Goal: Information Seeking & Learning: Learn about a topic

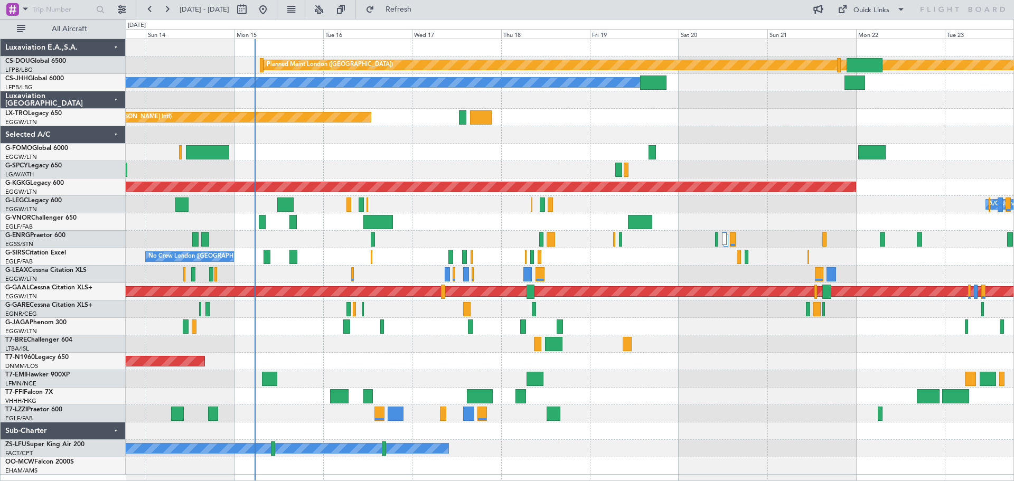
click at [488, 204] on div "Planned Maint London ([GEOGRAPHIC_DATA]) Planned Maint [GEOGRAPHIC_DATA] ([GEOG…" at bounding box center [570, 257] width 888 height 436
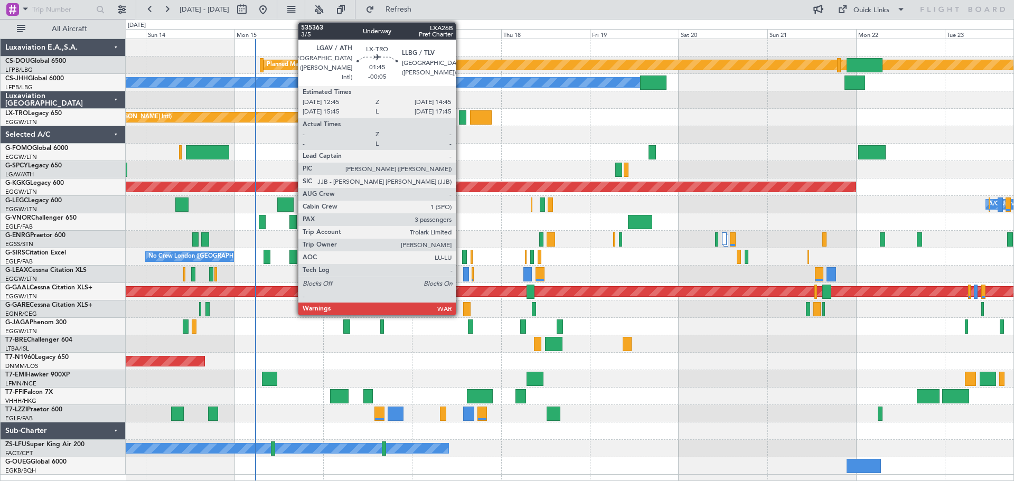
click at [461, 116] on div at bounding box center [463, 117] width 8 height 14
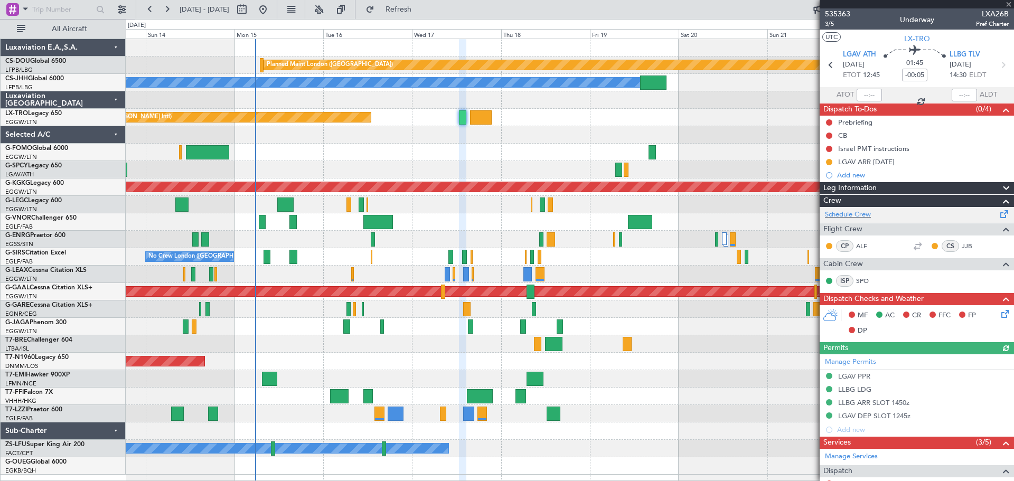
scroll to position [202, 0]
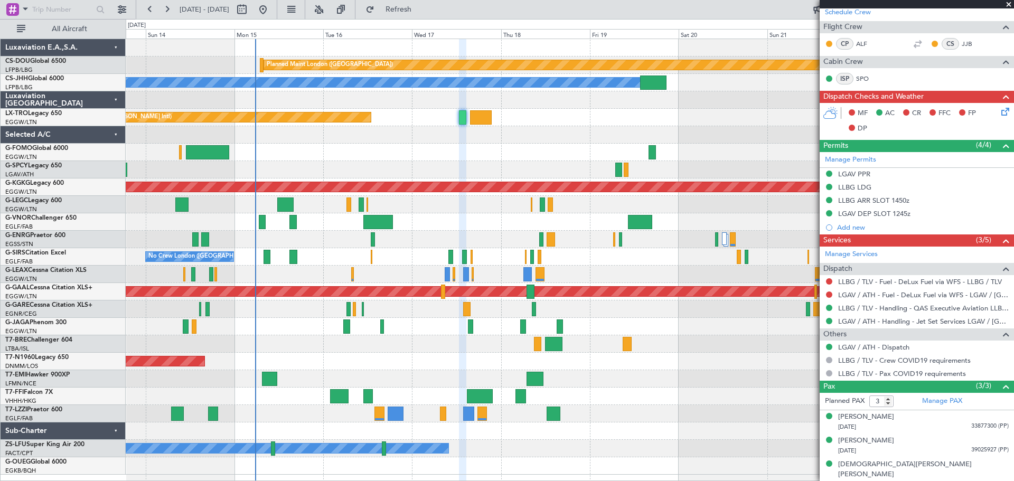
click at [1009, 4] on span at bounding box center [1009, 5] width 11 height 10
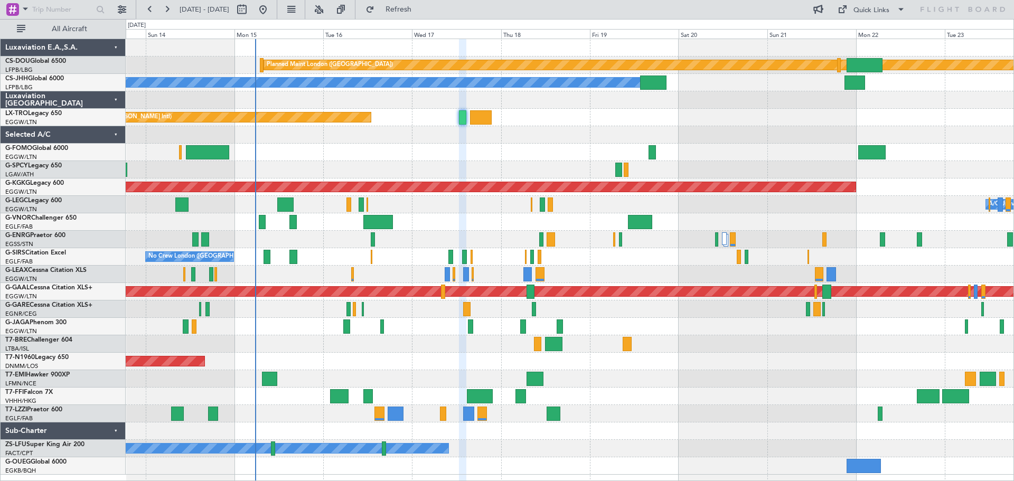
type input "0"
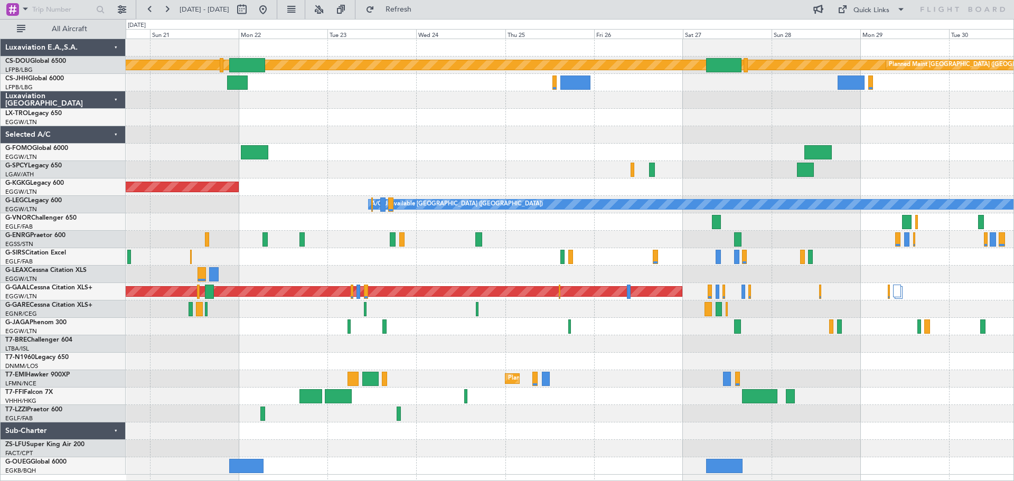
click at [281, 135] on div at bounding box center [570, 134] width 888 height 17
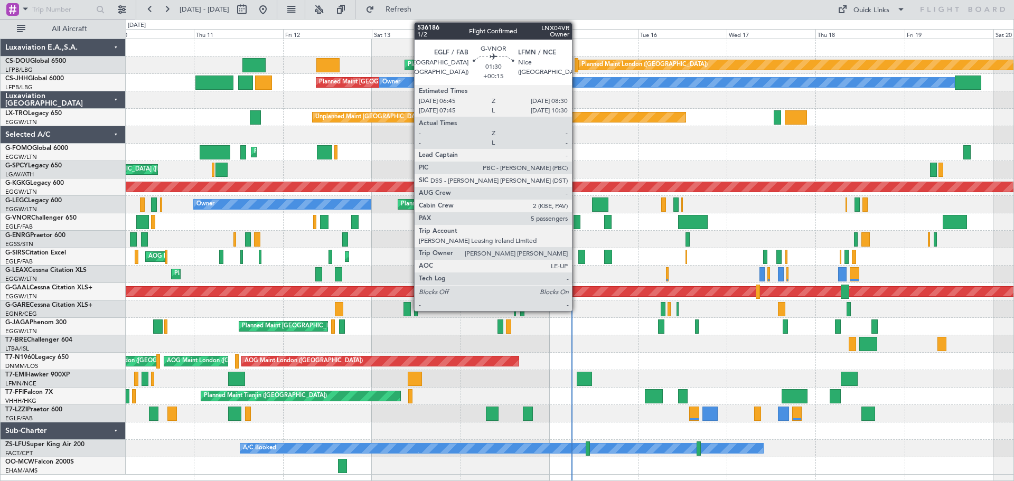
click at [577, 219] on div at bounding box center [577, 222] width 7 height 14
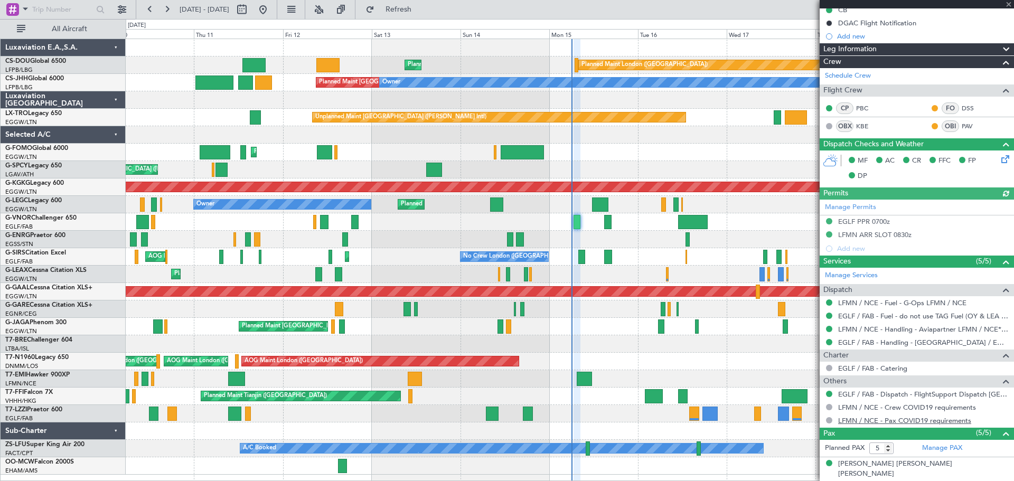
scroll to position [207, 0]
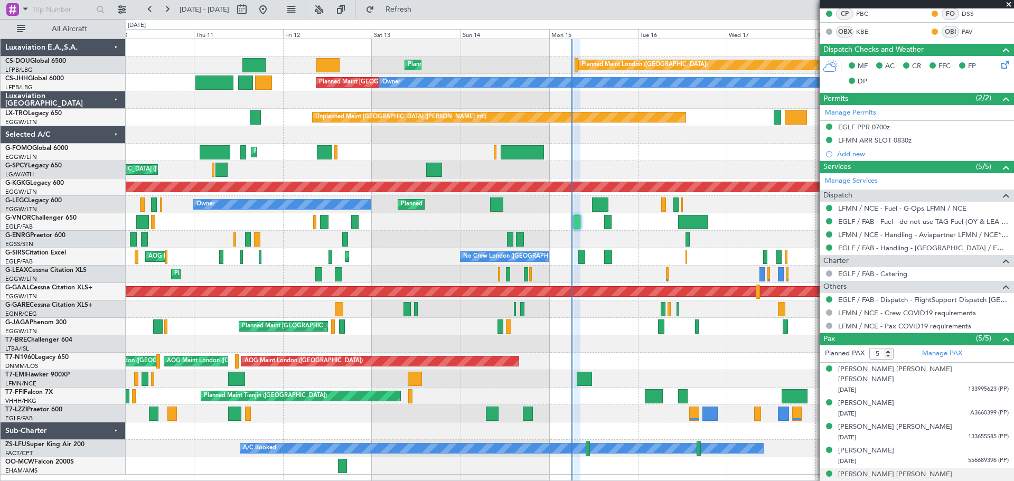
click at [976, 480] on span "21AD97045 (PP)" at bounding box center [987, 484] width 43 height 9
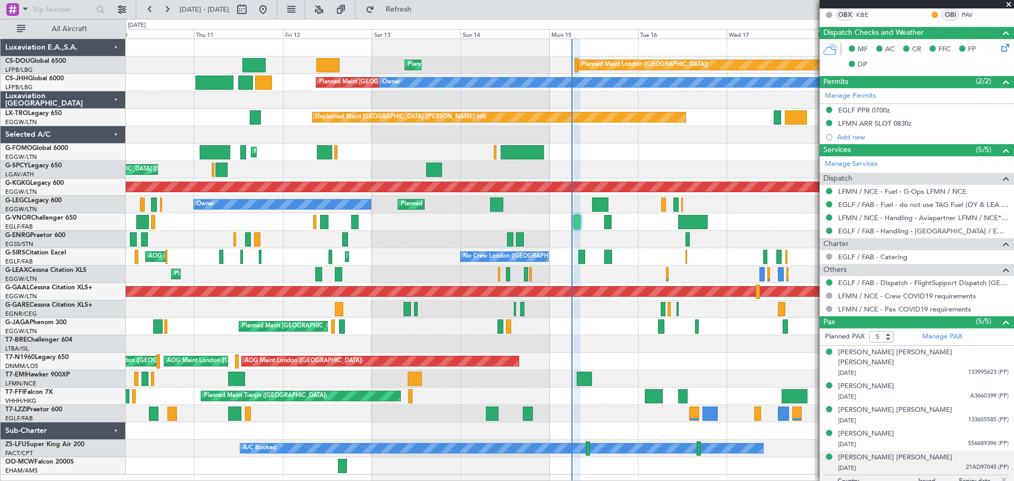
scroll to position [233, 0]
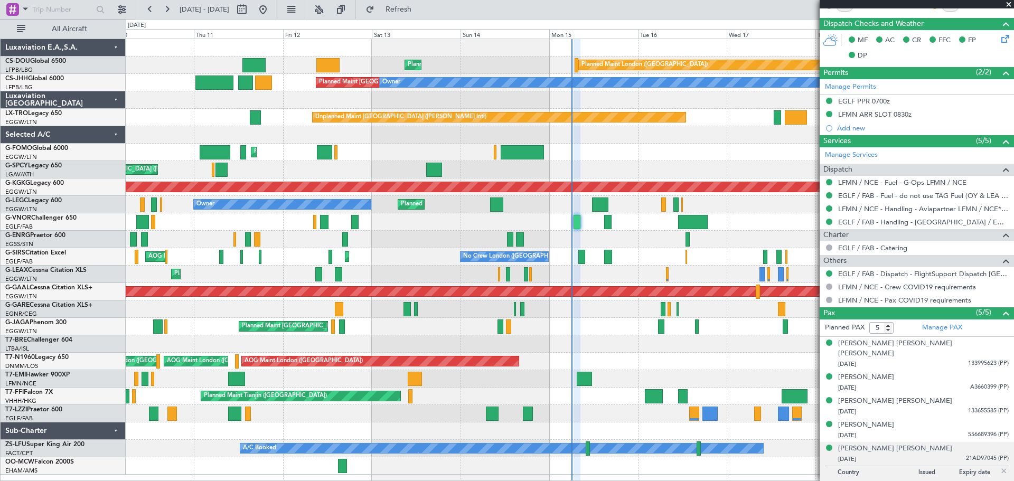
click at [1000, 467] on img at bounding box center [1005, 472] width 10 height 10
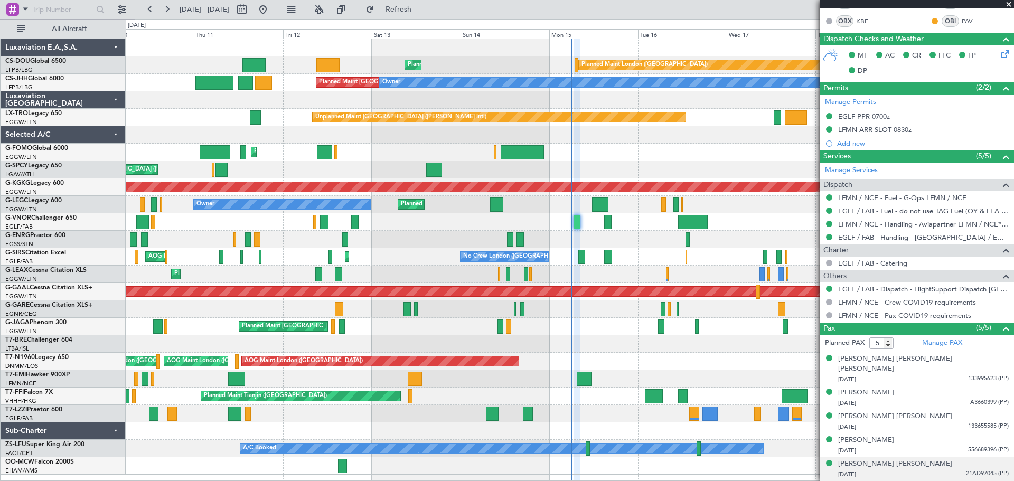
scroll to position [207, 0]
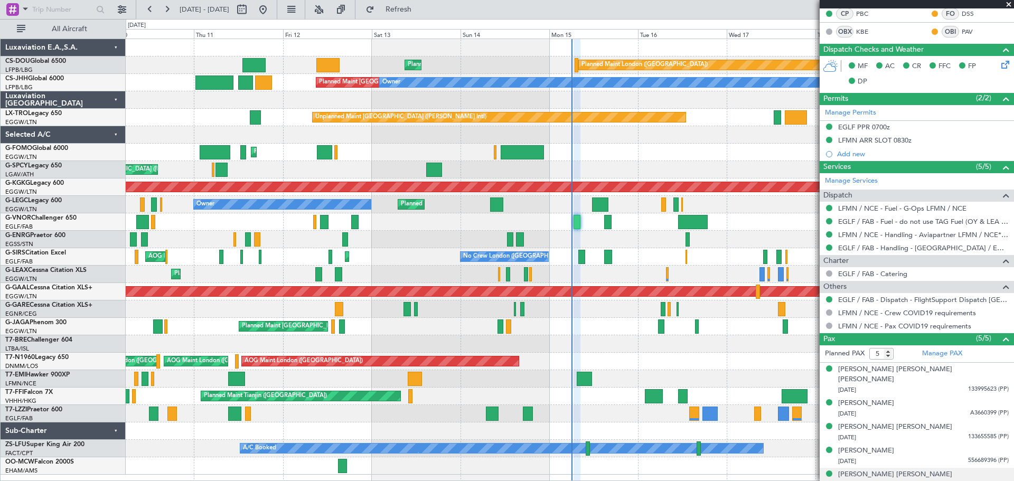
click at [1008, 3] on span at bounding box center [1009, 5] width 11 height 10
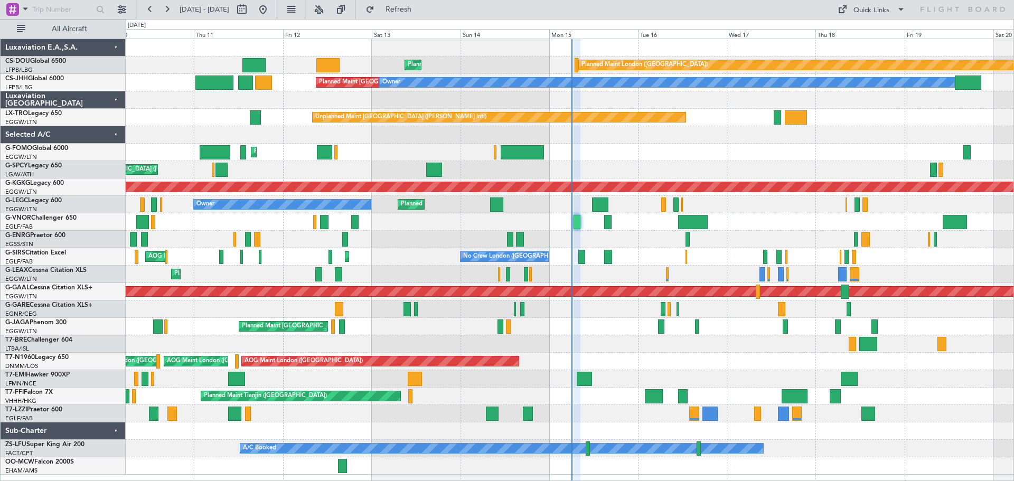
type input "0"
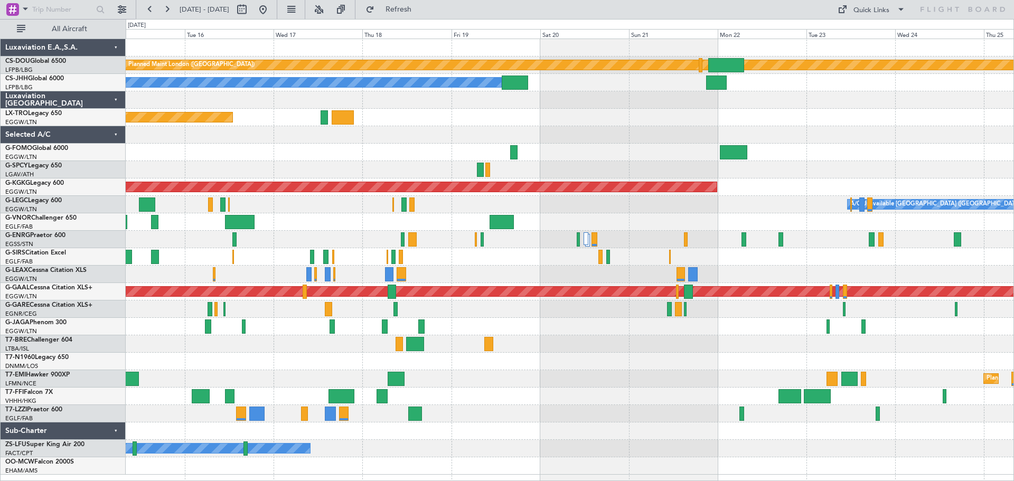
click at [413, 152] on div at bounding box center [570, 152] width 888 height 17
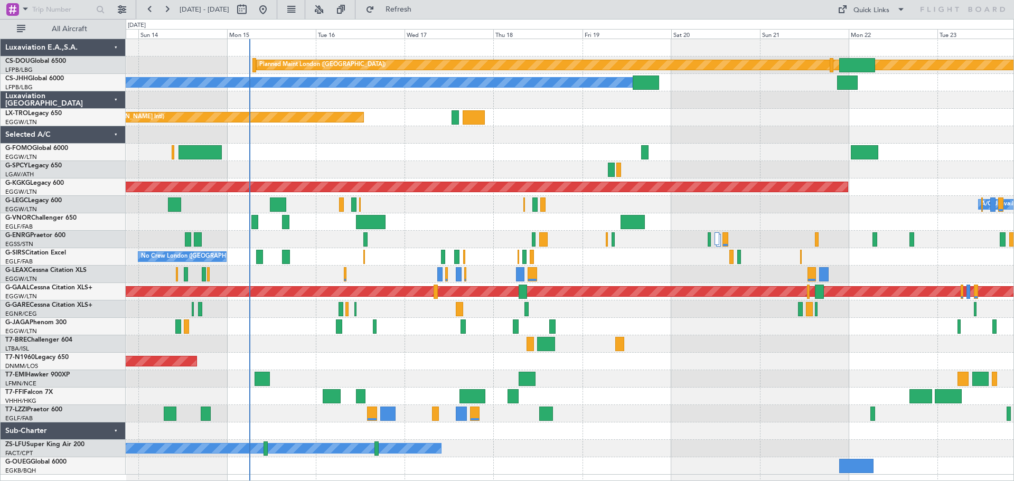
click at [338, 147] on div "Planned Maint London (Biggin Hill) Planned Maint Paris (Le Bourget) Planned Mai…" at bounding box center [570, 257] width 888 height 436
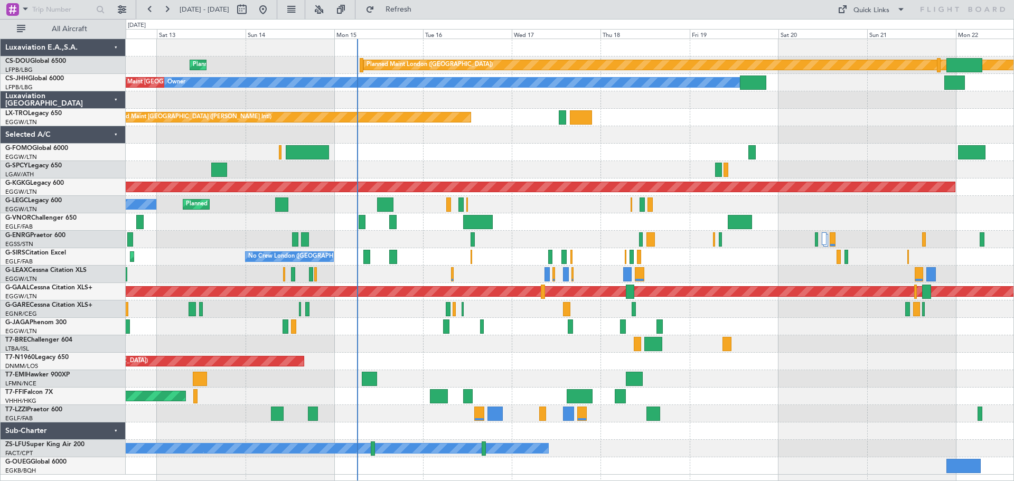
click at [308, 212] on div "Planned Maint London (Biggin Hill) Planned Maint Paris (Le Bourget) Planned Mai…" at bounding box center [570, 257] width 888 height 436
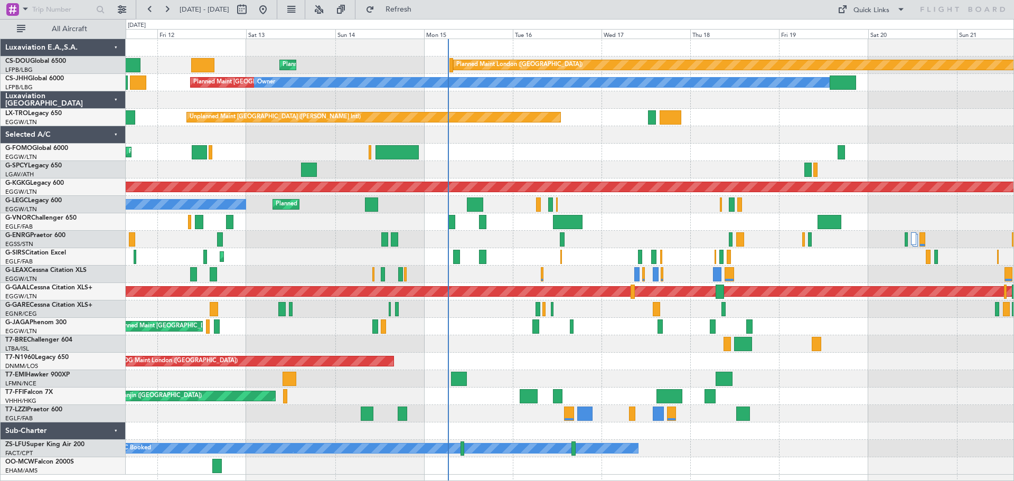
click at [665, 156] on div "Planned Maint London ([GEOGRAPHIC_DATA]) Planned Maint [GEOGRAPHIC_DATA] ([GEOG…" at bounding box center [570, 257] width 888 height 436
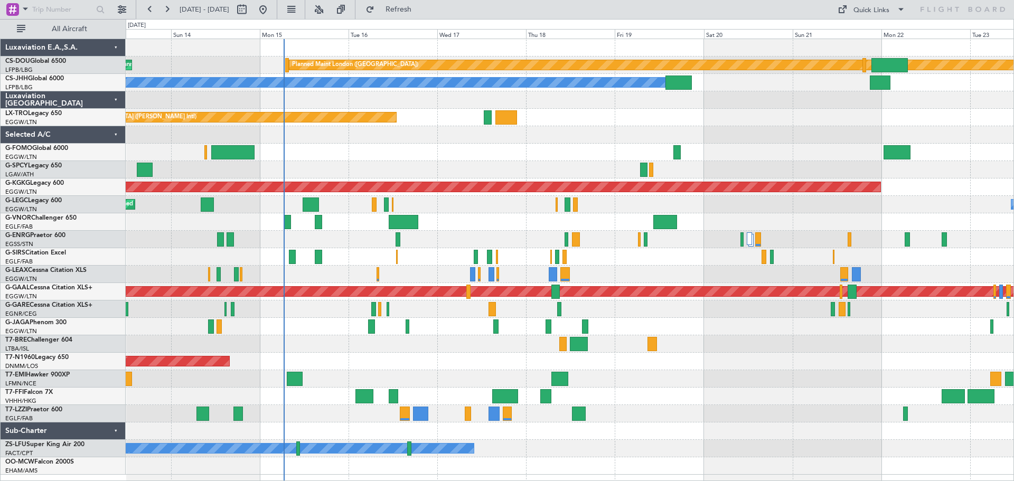
click at [644, 269] on div at bounding box center [570, 274] width 888 height 17
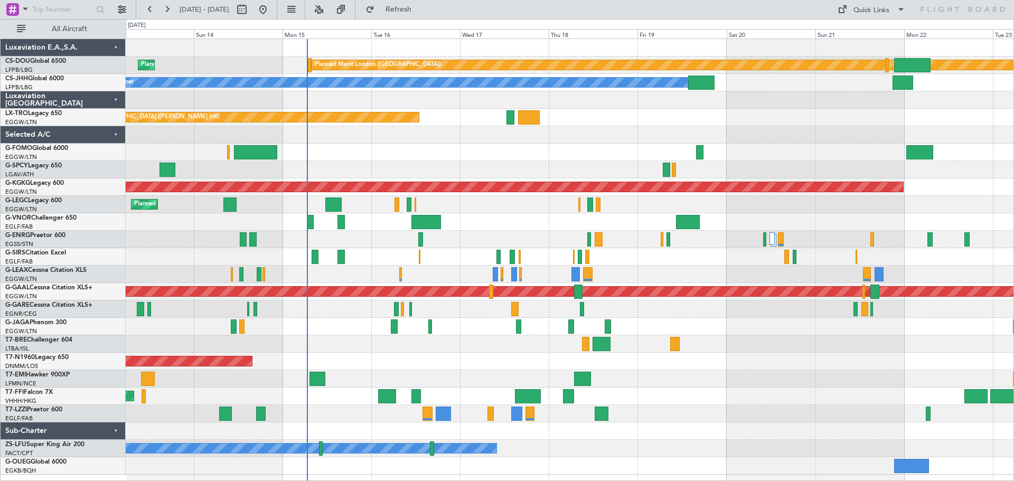
click at [691, 276] on div "Planned Maint [GEOGRAPHIC_DATA] ([GEOGRAPHIC_DATA])" at bounding box center [570, 274] width 888 height 17
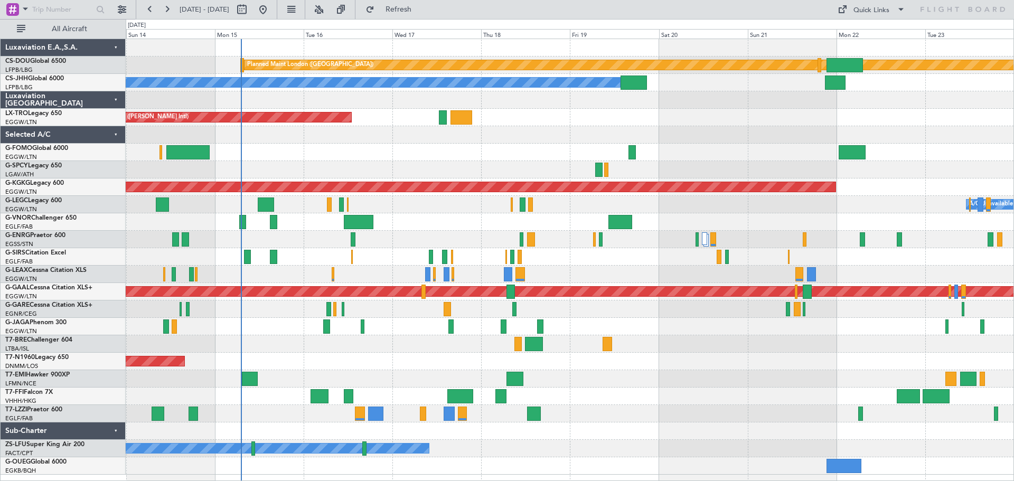
click at [484, 151] on div "Planned Maint London ([GEOGRAPHIC_DATA]) Planned Maint [GEOGRAPHIC_DATA] ([GEOG…" at bounding box center [570, 257] width 888 height 436
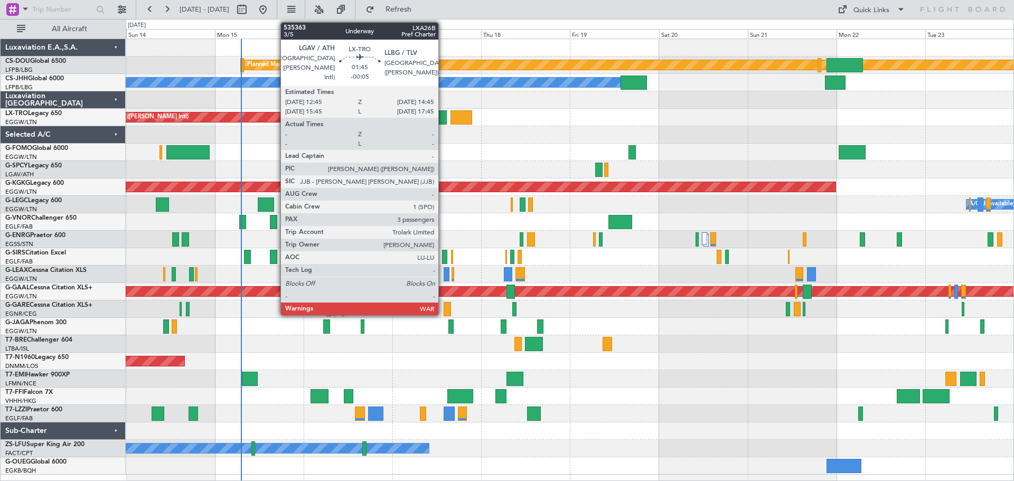
click at [443, 119] on div at bounding box center [443, 117] width 8 height 14
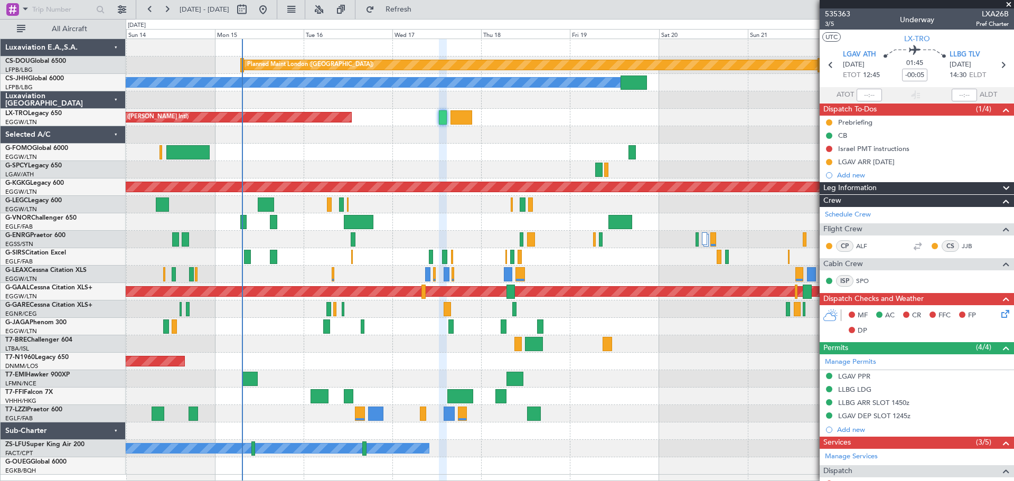
click at [1010, 2] on span at bounding box center [1009, 5] width 11 height 10
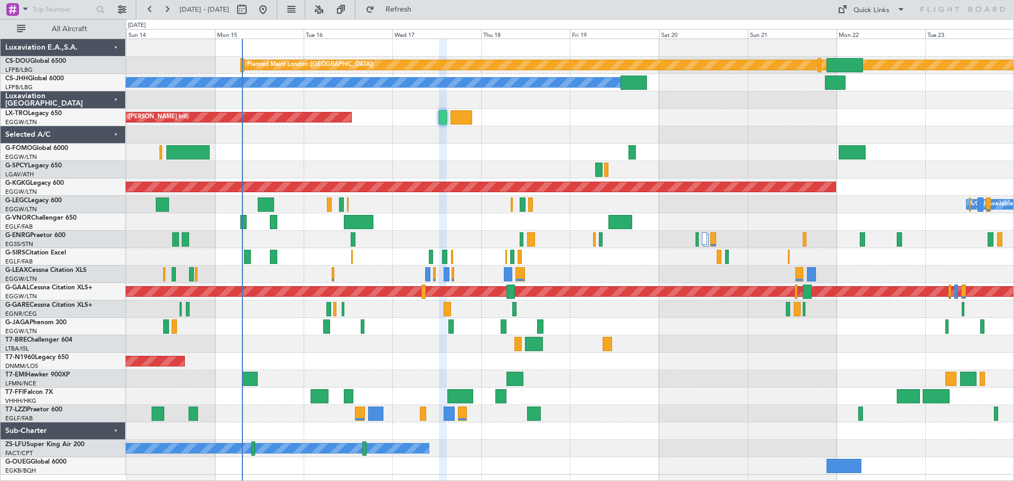
type input "0"
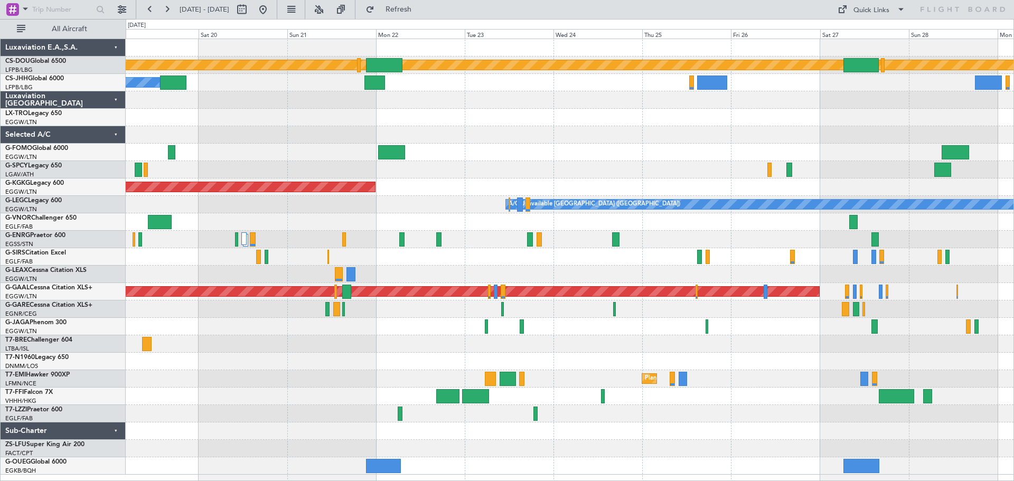
click at [422, 190] on div "Planned Maint London ([GEOGRAPHIC_DATA]) Planned Maint [GEOGRAPHIC_DATA] ([GEOG…" at bounding box center [570, 257] width 888 height 436
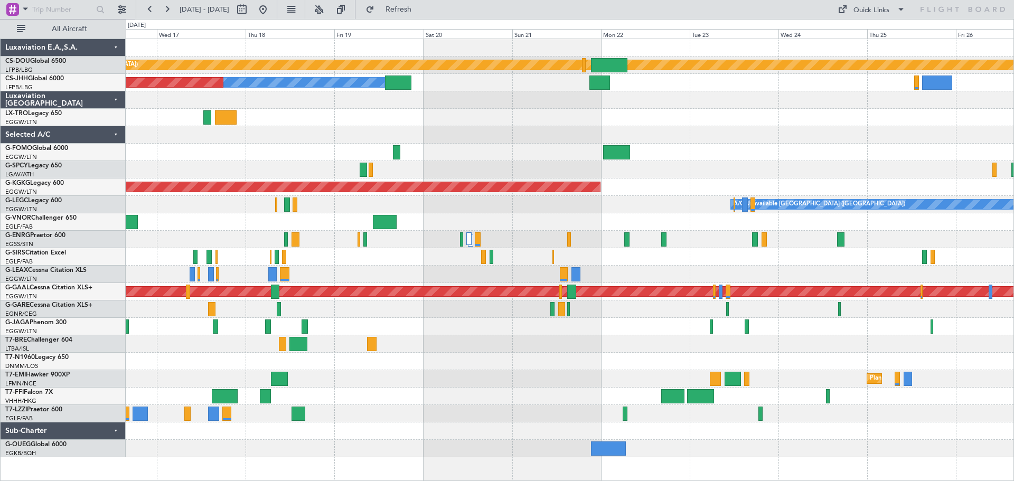
click at [705, 259] on div "Planned Maint London ([GEOGRAPHIC_DATA]) Owner Planned Maint [GEOGRAPHIC_DATA] …" at bounding box center [570, 248] width 888 height 418
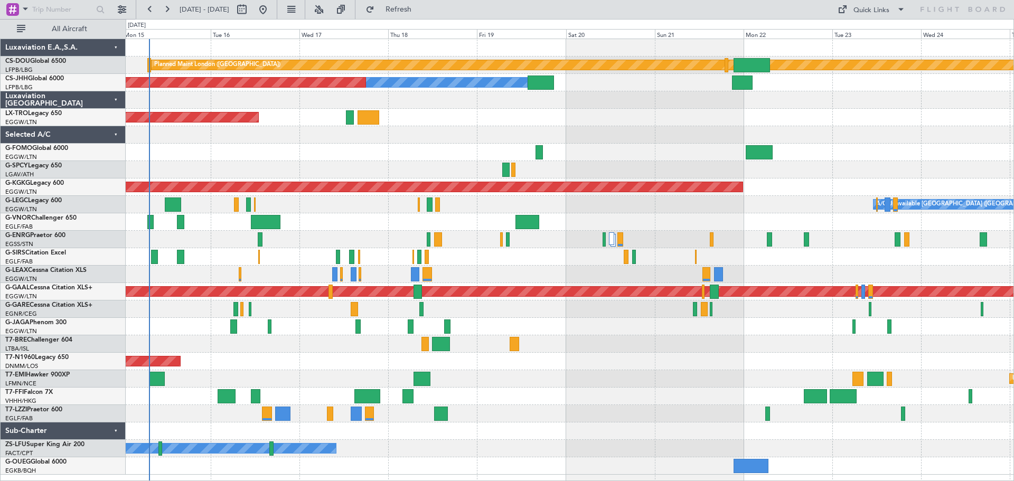
click at [563, 258] on div "Planned Maint [GEOGRAPHIC_DATA] ([GEOGRAPHIC_DATA])" at bounding box center [570, 256] width 888 height 17
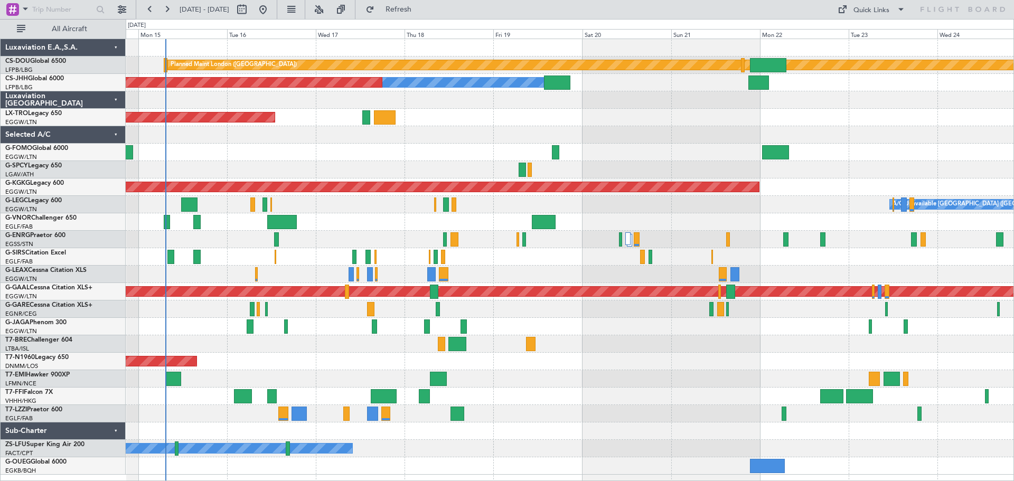
click at [533, 270] on div at bounding box center [570, 274] width 888 height 17
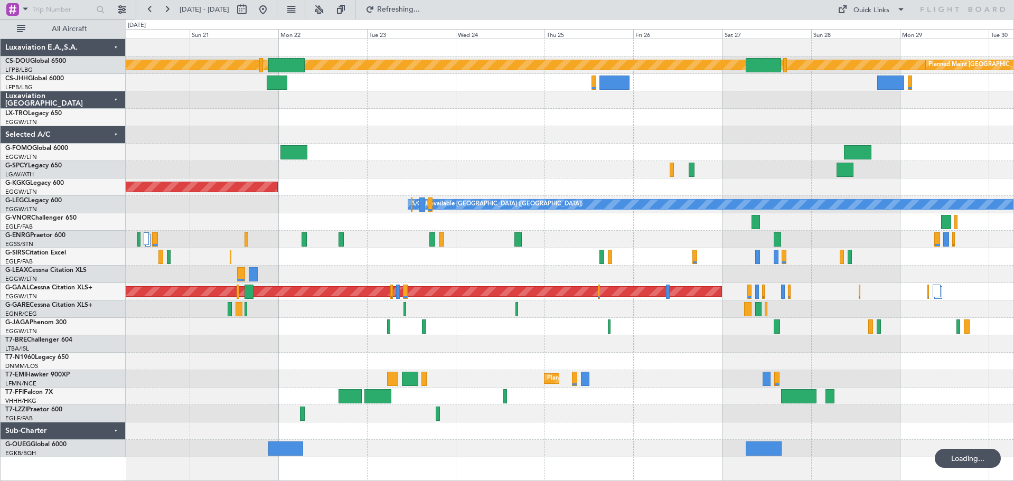
click at [763, 269] on div at bounding box center [570, 274] width 888 height 17
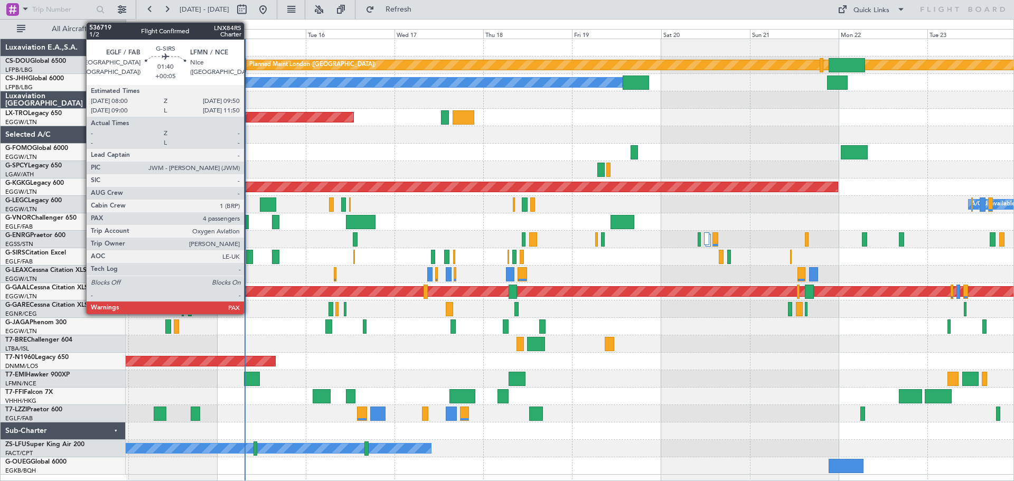
click at [249, 260] on div at bounding box center [249, 257] width 7 height 14
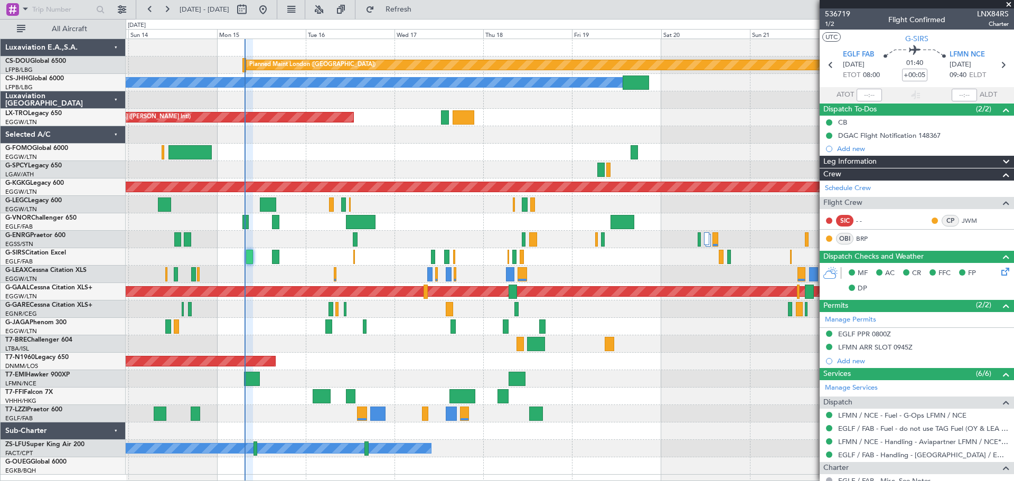
click at [1011, 3] on span at bounding box center [1009, 5] width 11 height 10
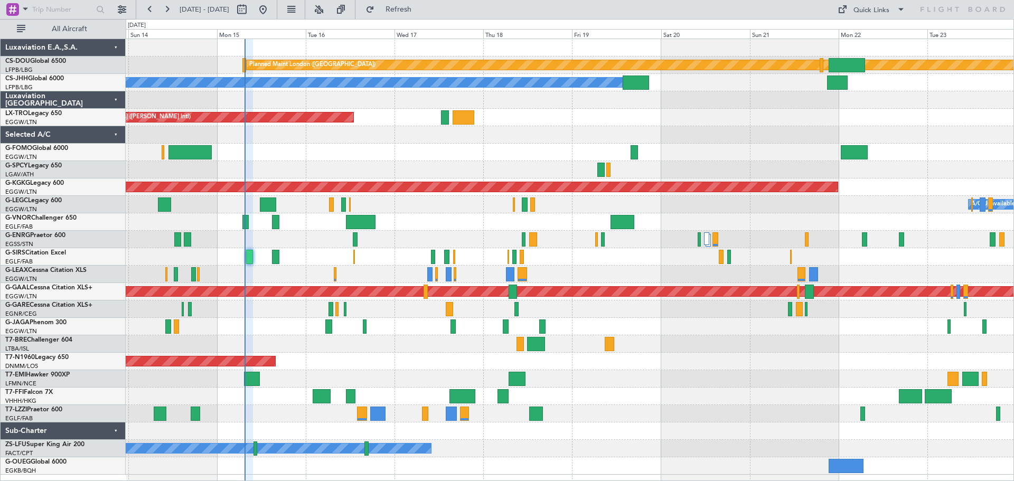
type input "0"
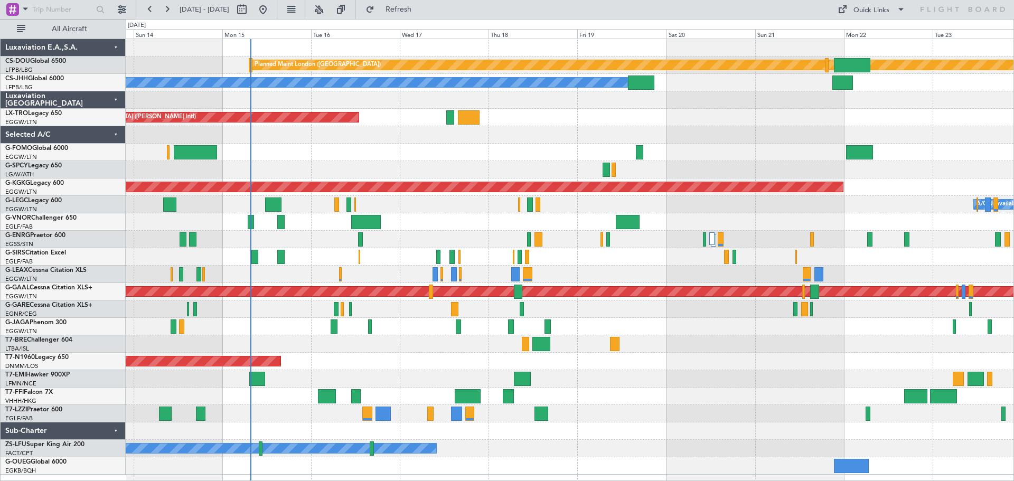
click at [434, 209] on div "A/C Unavailable London (Luton) Planned Maint London (Luton) Owner" at bounding box center [570, 204] width 888 height 17
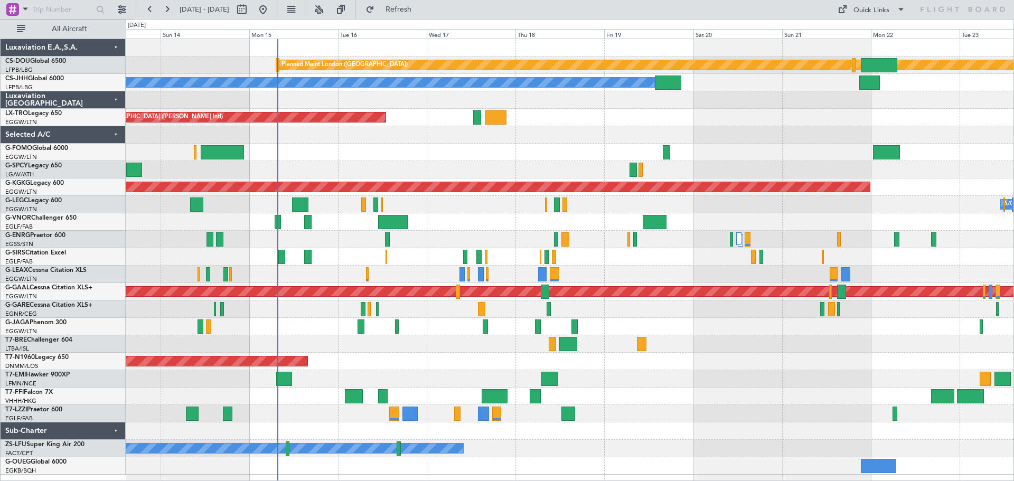
click at [417, 201] on div "A/C Unavailable London (Luton) Planned Maint London (Luton) Owner" at bounding box center [570, 204] width 888 height 17
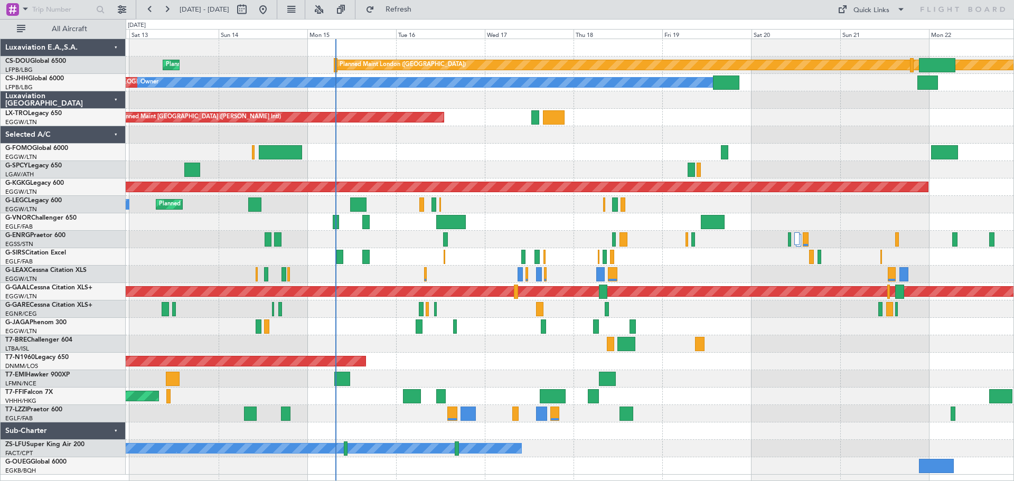
click at [520, 209] on div "Planned Maint London (Luton) Owner A/C Unavailable London (Luton)" at bounding box center [570, 204] width 888 height 17
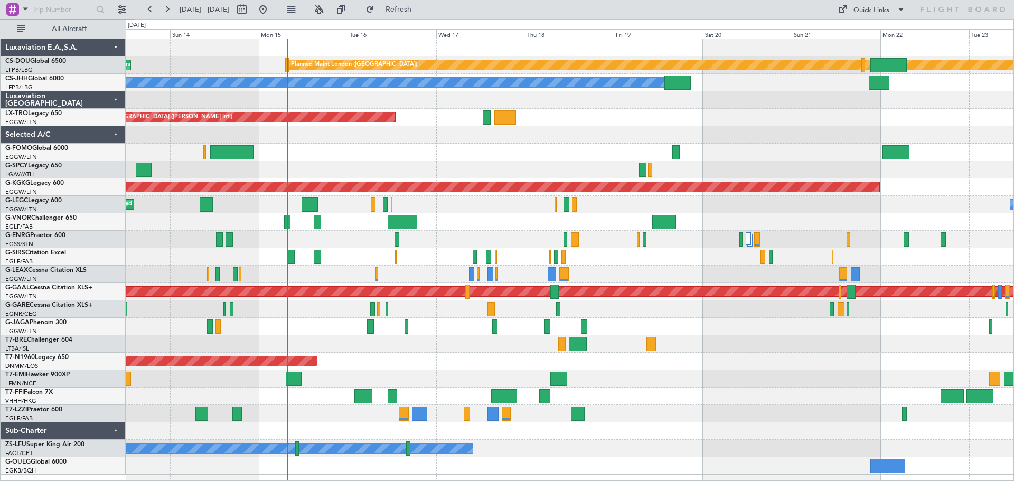
click at [665, 266] on div "Planned Maint London (Biggin Hill) Planned Maint Paris (Le Bourget) Planned Mai…" at bounding box center [570, 257] width 888 height 436
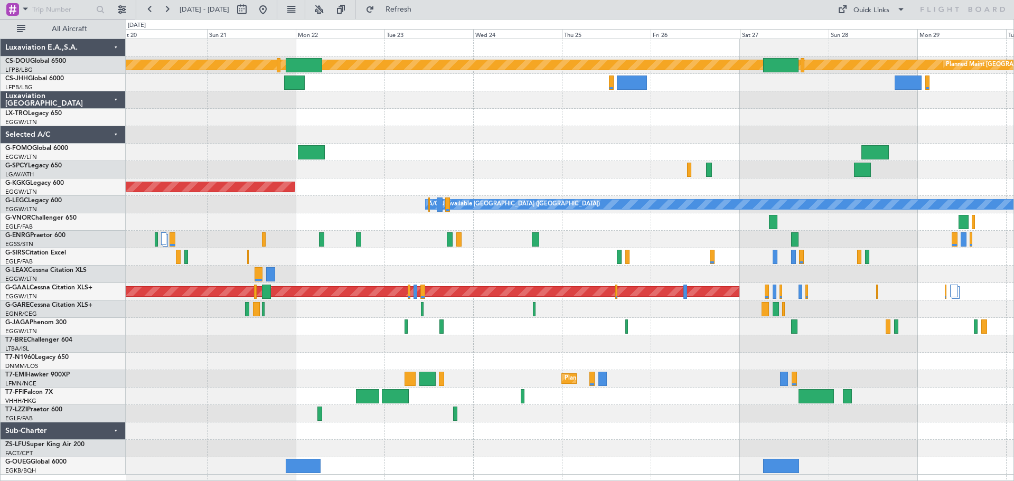
click at [330, 240] on div "Planned Maint London (Biggin Hill) Planned Maint Paris (Le Bourget) Planned Mai…" at bounding box center [570, 257] width 888 height 436
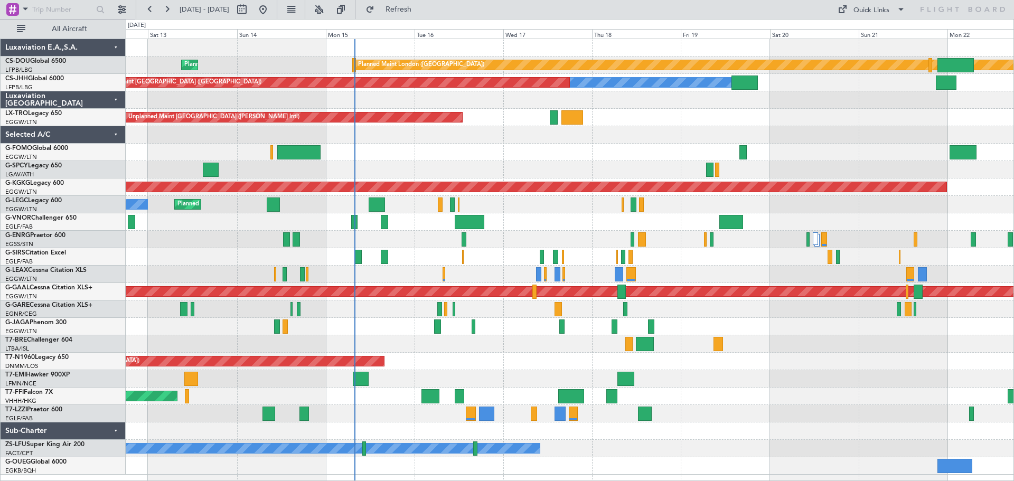
click at [520, 161] on div "Planned Maint London (Biggin Hill) Planned Maint Paris (Le Bourget) Owner Plann…" at bounding box center [570, 257] width 888 height 436
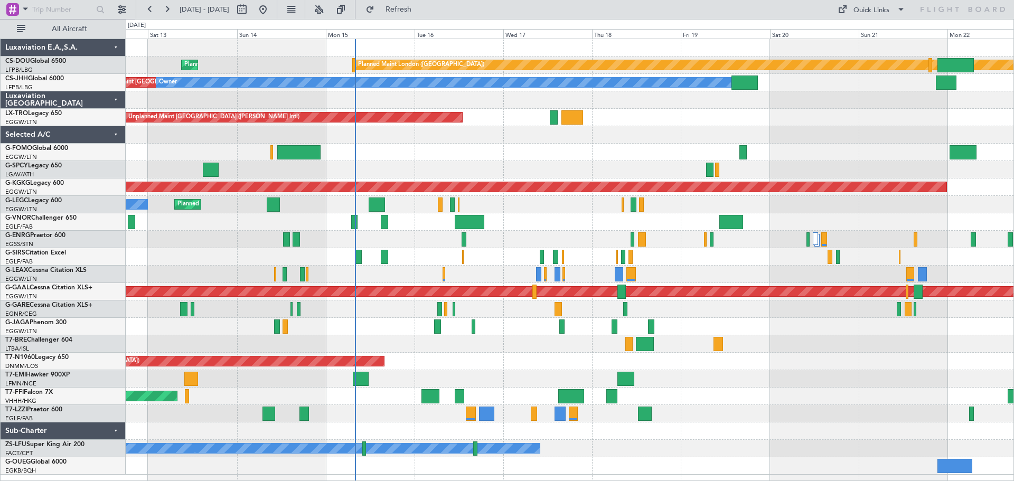
click at [638, 109] on div "Unplanned Maint [GEOGRAPHIC_DATA] ([PERSON_NAME] Intl)" at bounding box center [570, 117] width 888 height 17
click at [551, 144] on div "Planned Maint [GEOGRAPHIC_DATA] ([GEOGRAPHIC_DATA])" at bounding box center [570, 152] width 888 height 17
click at [632, 108] on div at bounding box center [570, 99] width 888 height 17
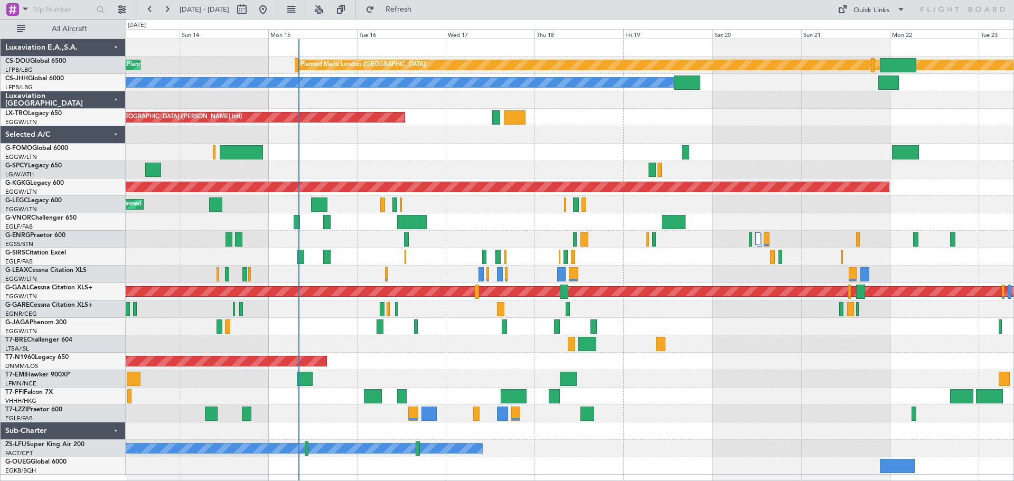
click at [594, 144] on div "Planned Maint London (Biggin Hill) Planned Maint Paris (Le Bourget) Planned Mai…" at bounding box center [570, 257] width 888 height 436
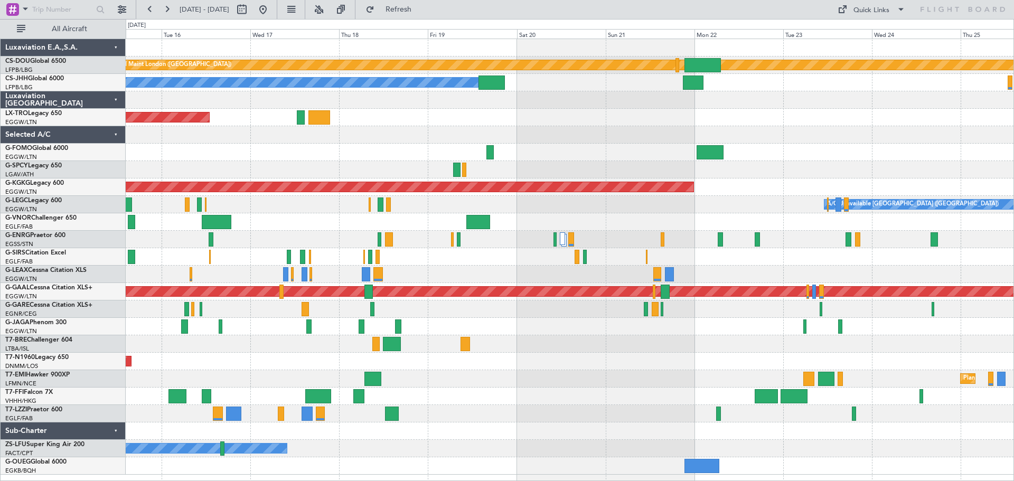
click at [583, 113] on div "Planned Maint London (Biggin Hill) Planned Maint Paris (Le Bourget) Planned Mai…" at bounding box center [570, 257] width 888 height 436
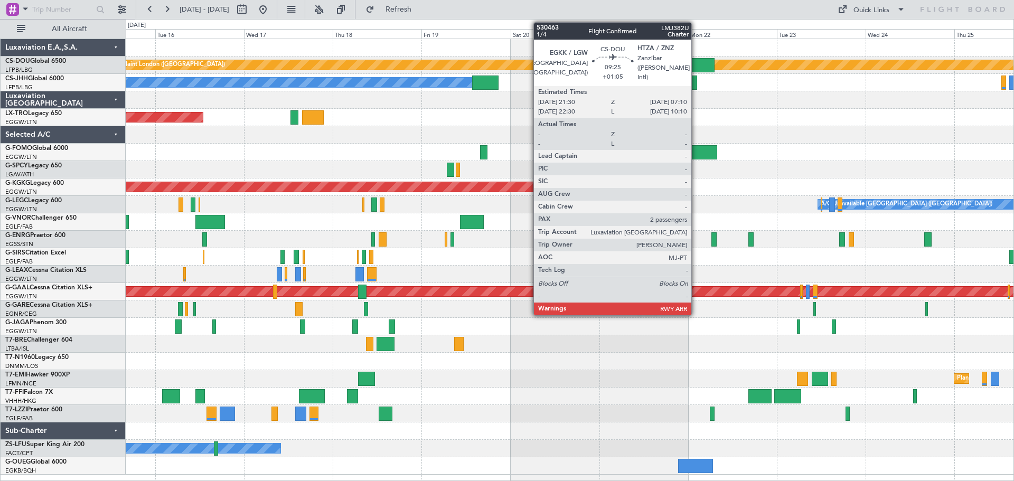
click at [696, 68] on div at bounding box center [696, 65] width 36 height 14
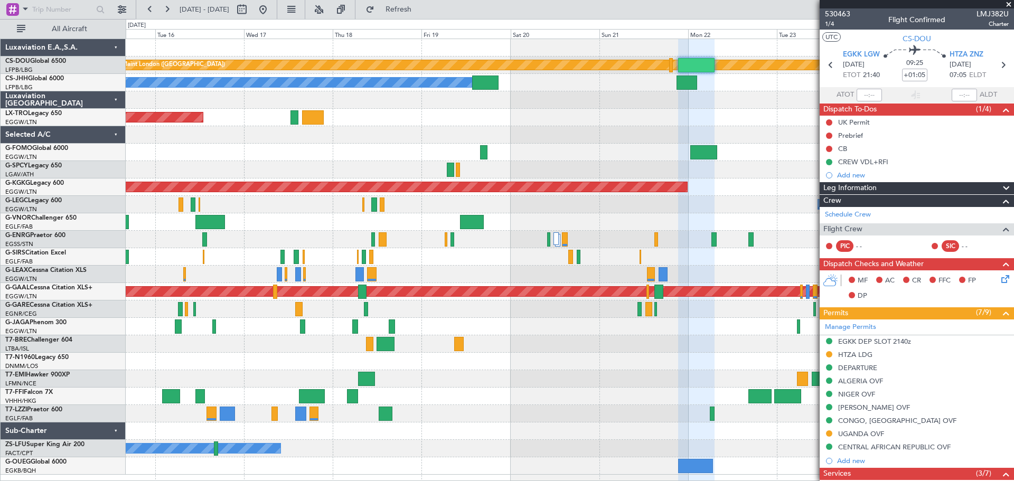
click at [1007, 2] on span at bounding box center [1009, 5] width 11 height 10
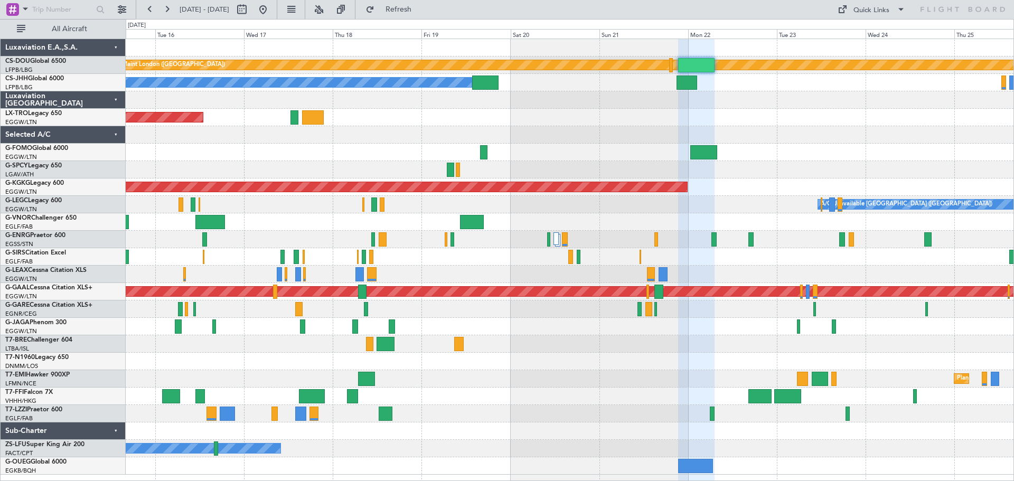
type input "0"
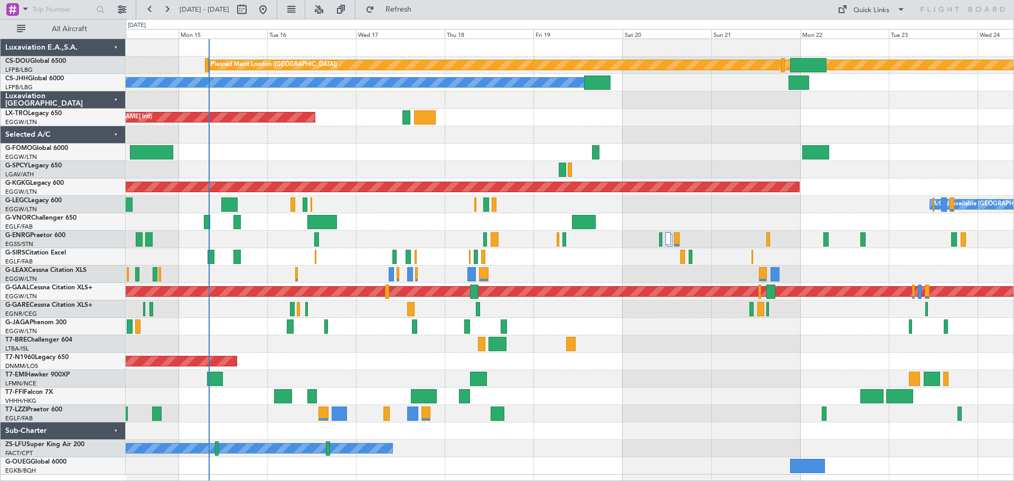
click at [675, 125] on div "Unplanned Maint [GEOGRAPHIC_DATA] ([PERSON_NAME] Intl)" at bounding box center [570, 117] width 888 height 17
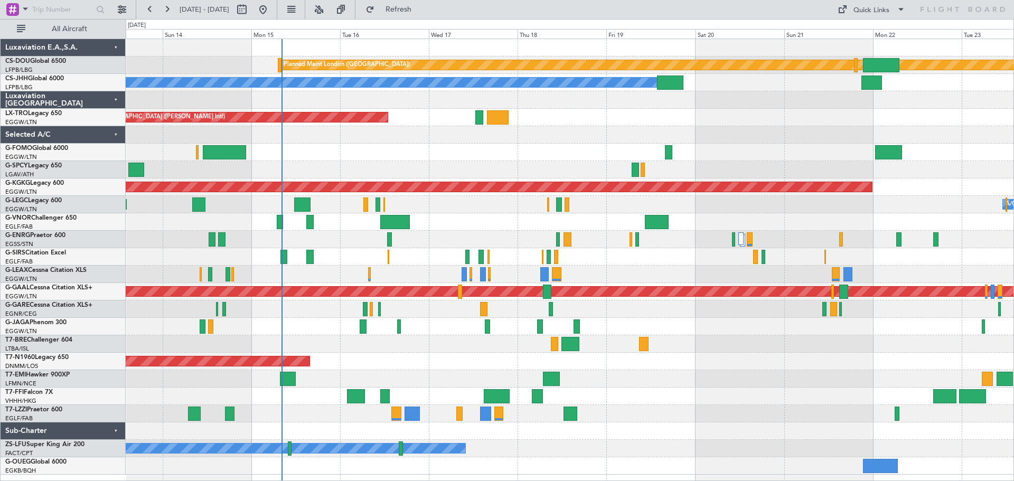
click at [370, 136] on div at bounding box center [570, 134] width 888 height 17
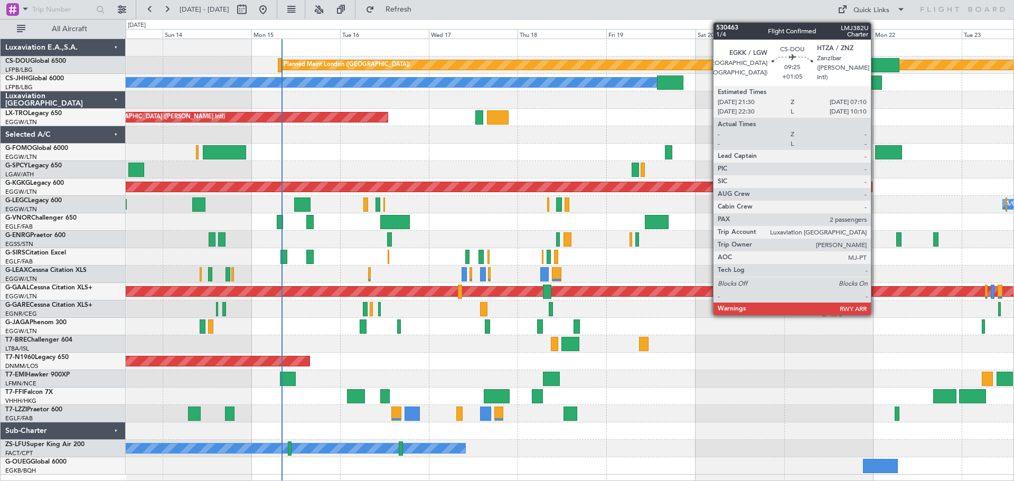
click at [876, 63] on div at bounding box center [881, 65] width 36 height 14
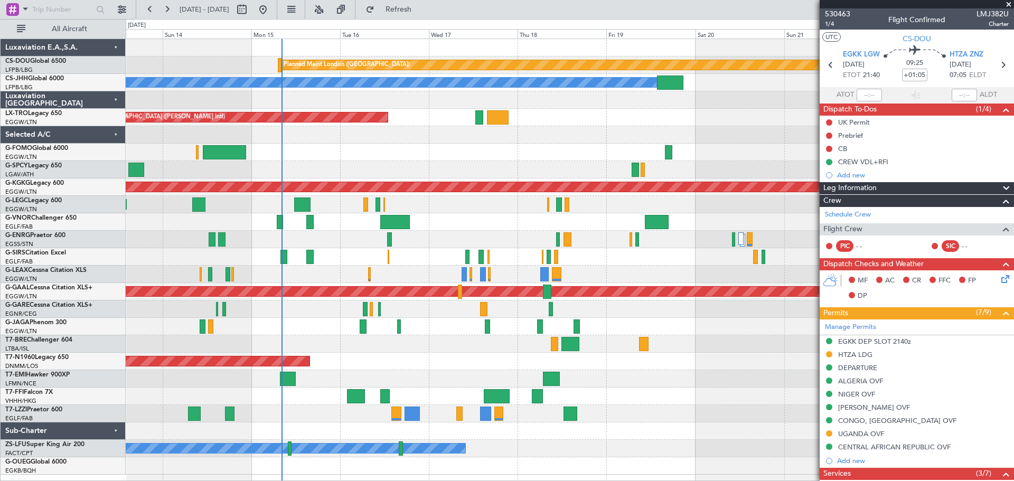
click at [1007, 5] on span at bounding box center [1009, 5] width 11 height 10
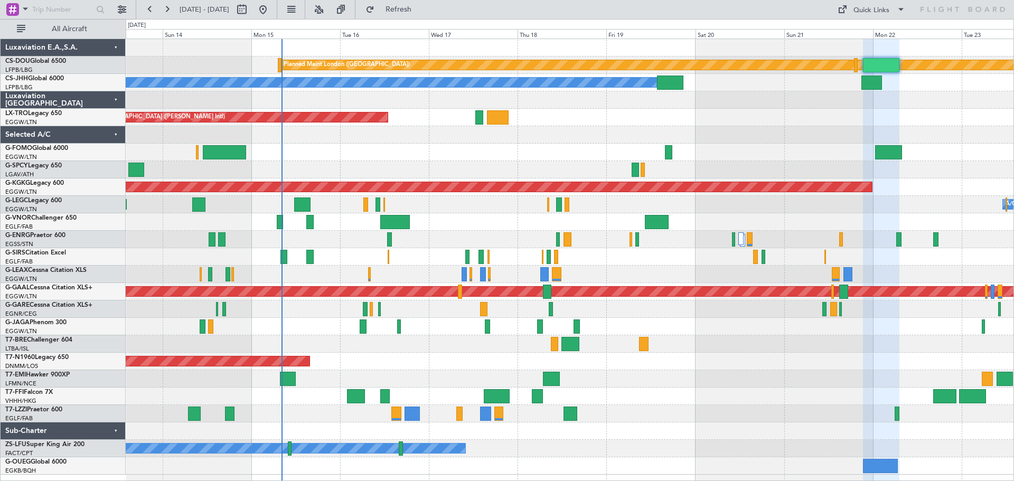
type input "0"
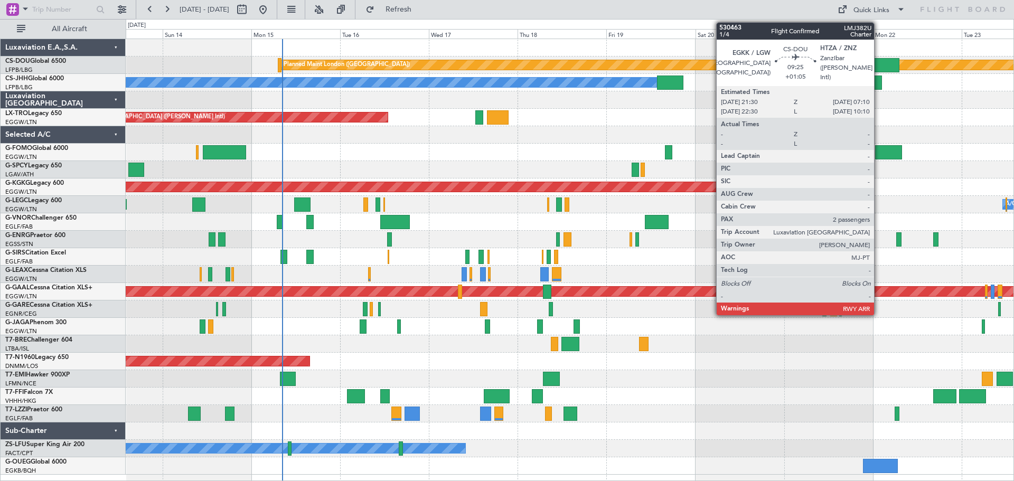
click at [879, 69] on div at bounding box center [881, 65] width 36 height 14
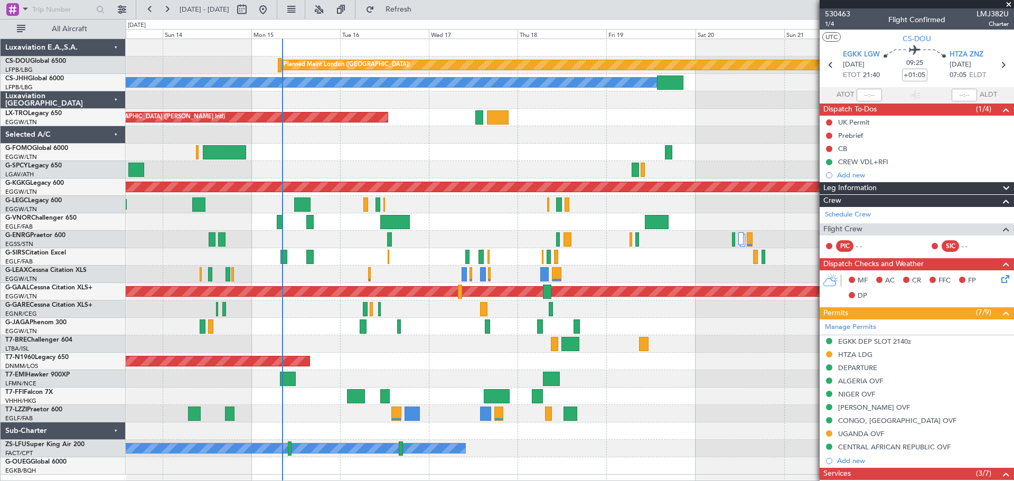
click at [1010, 5] on span at bounding box center [1009, 5] width 11 height 10
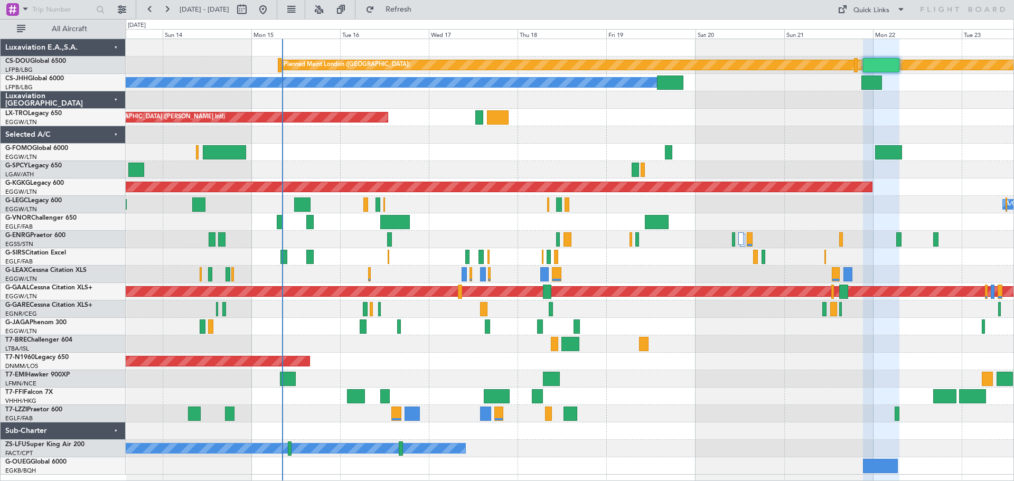
type input "0"
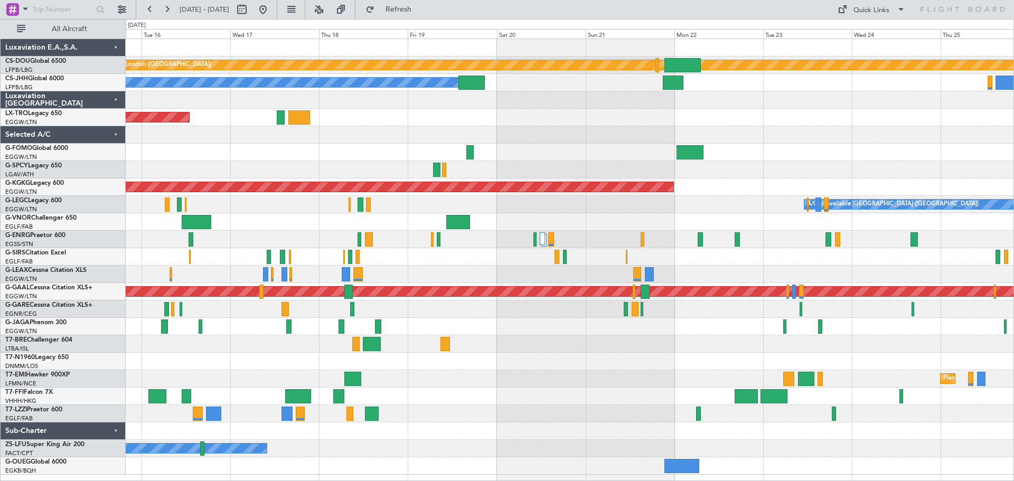
click at [546, 132] on div at bounding box center [570, 134] width 888 height 17
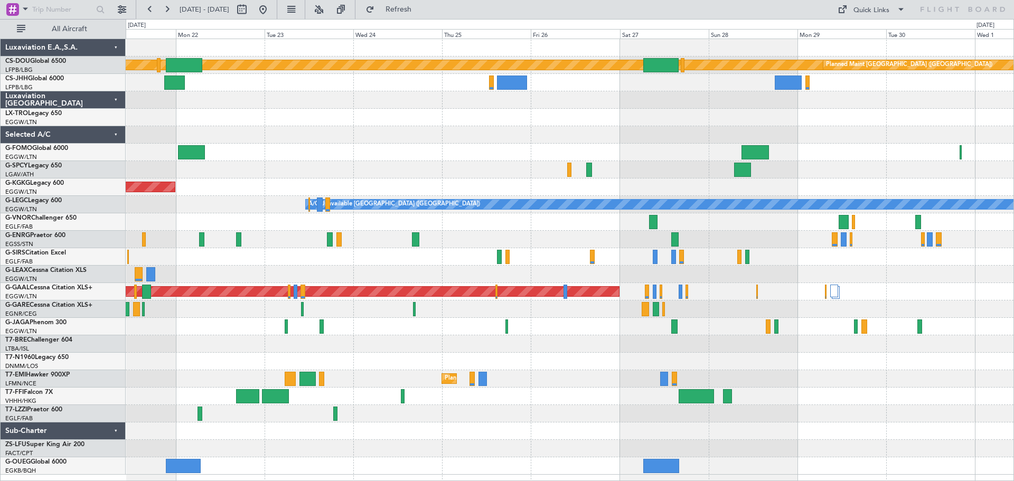
click at [358, 130] on div "Planned Maint London (Biggin Hill) Planned Maint Paris (Le Bourget) Owner AOG M…" at bounding box center [570, 257] width 888 height 436
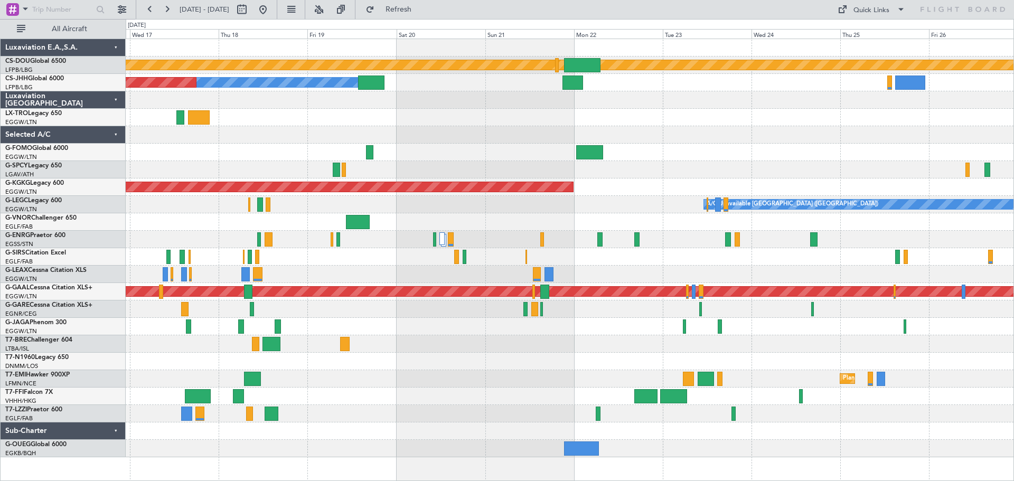
click at [725, 131] on div at bounding box center [570, 134] width 888 height 17
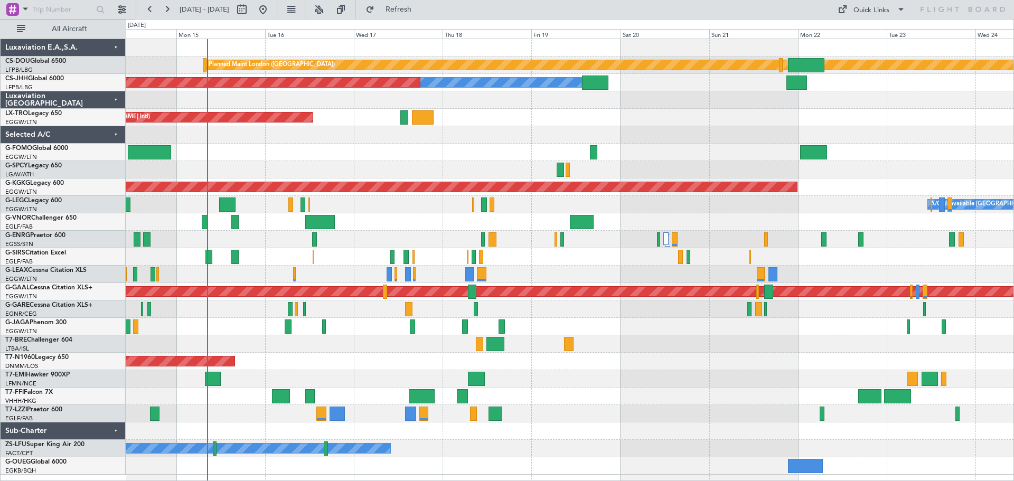
click at [674, 399] on div "Planned Maint Tianjin ([GEOGRAPHIC_DATA])" at bounding box center [570, 396] width 888 height 17
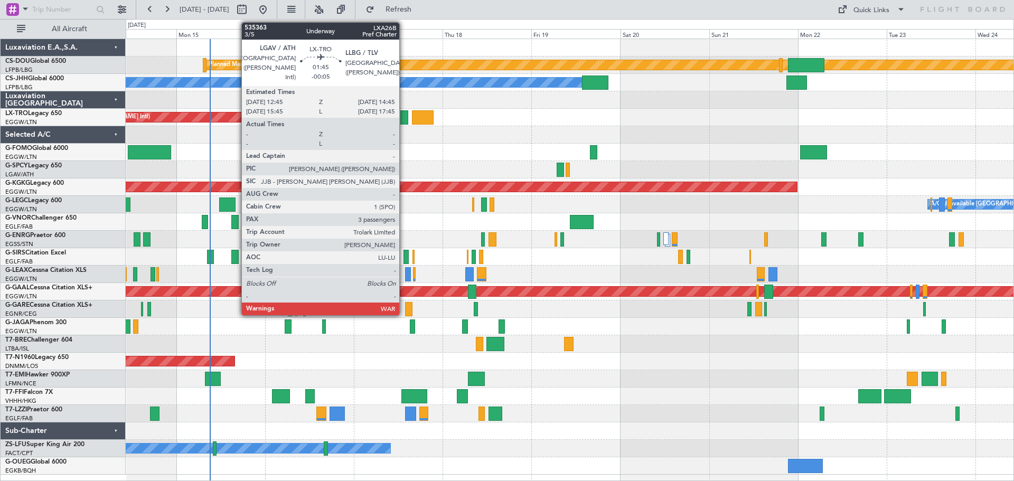
click at [404, 118] on div at bounding box center [405, 117] width 8 height 14
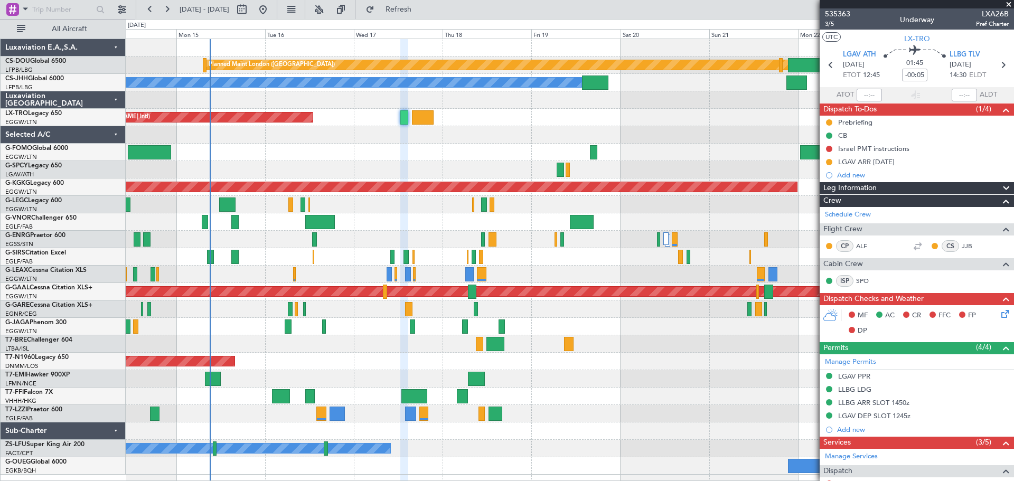
click at [1009, 4] on span at bounding box center [1009, 5] width 11 height 10
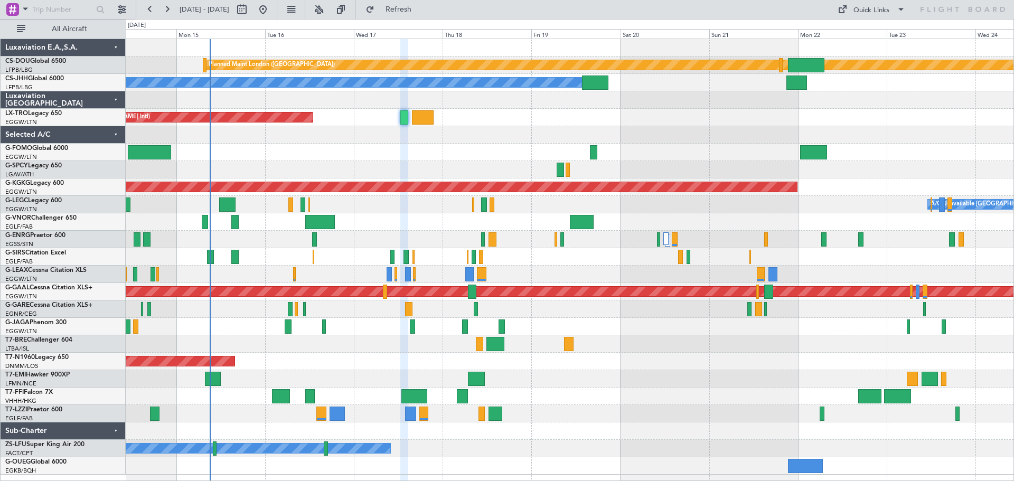
type input "0"
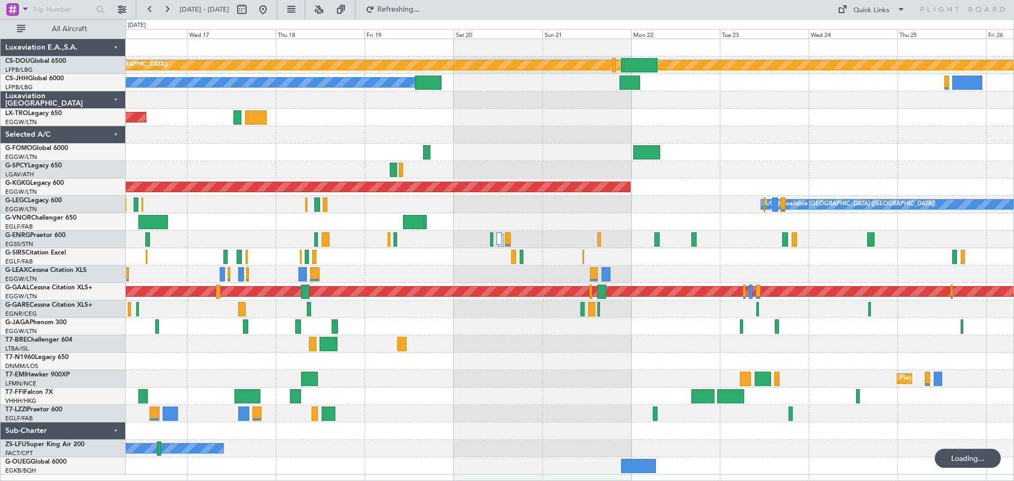
click at [417, 94] on div "Planned Maint London (Biggin Hill) Planned Maint Paris (Le Bourget) Owner Unpla…" at bounding box center [570, 257] width 888 height 436
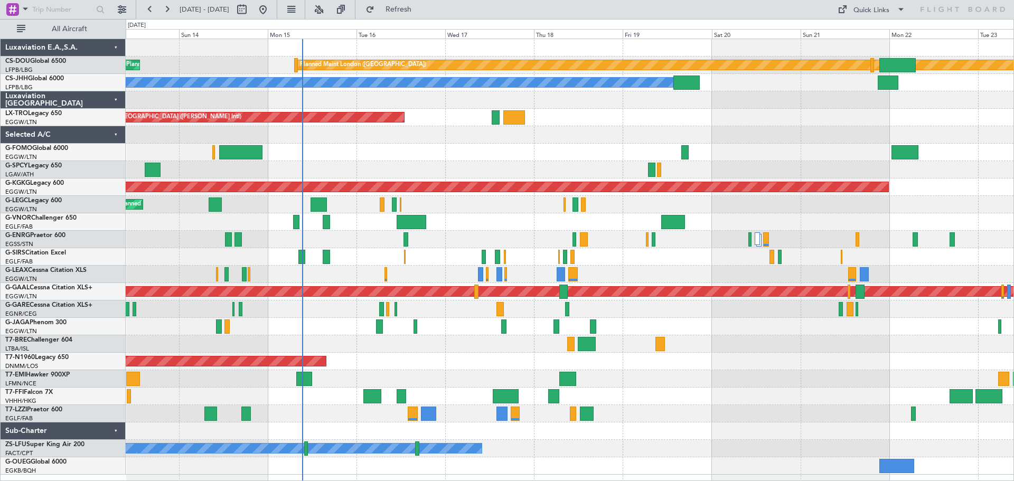
click at [604, 222] on div "Planned Maint London (Biggin Hill) Planned Maint Paris (Le Bourget) Planned Mai…" at bounding box center [570, 257] width 888 height 436
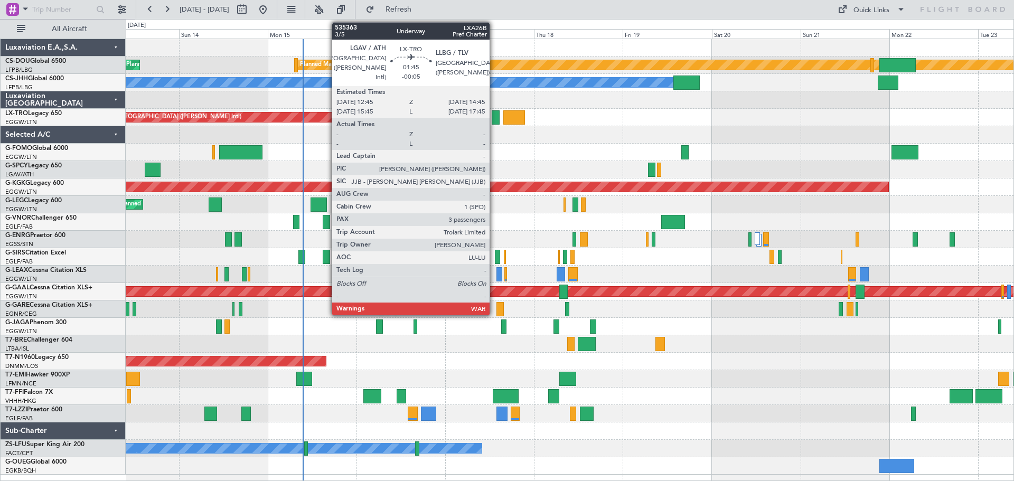
click at [495, 119] on div at bounding box center [496, 117] width 8 height 14
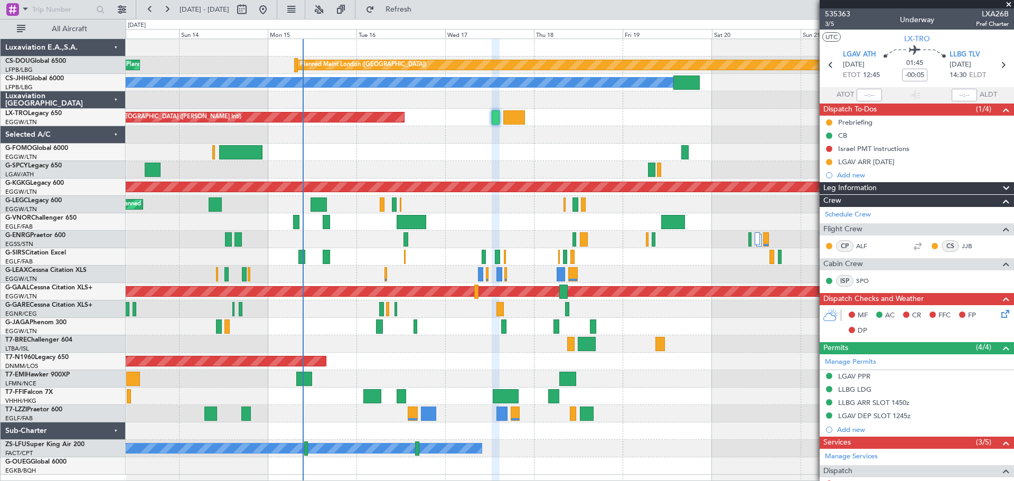
scroll to position [202, 0]
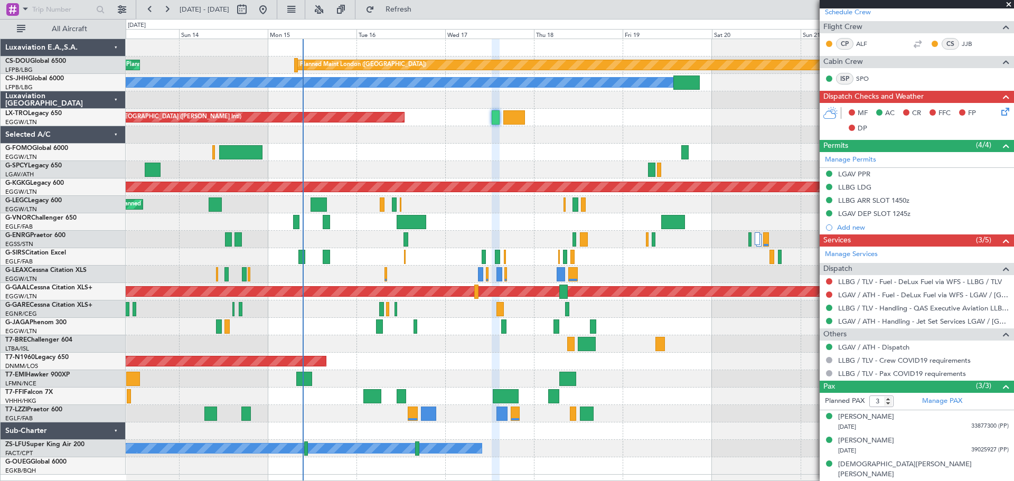
click at [1008, 4] on span at bounding box center [1009, 5] width 11 height 10
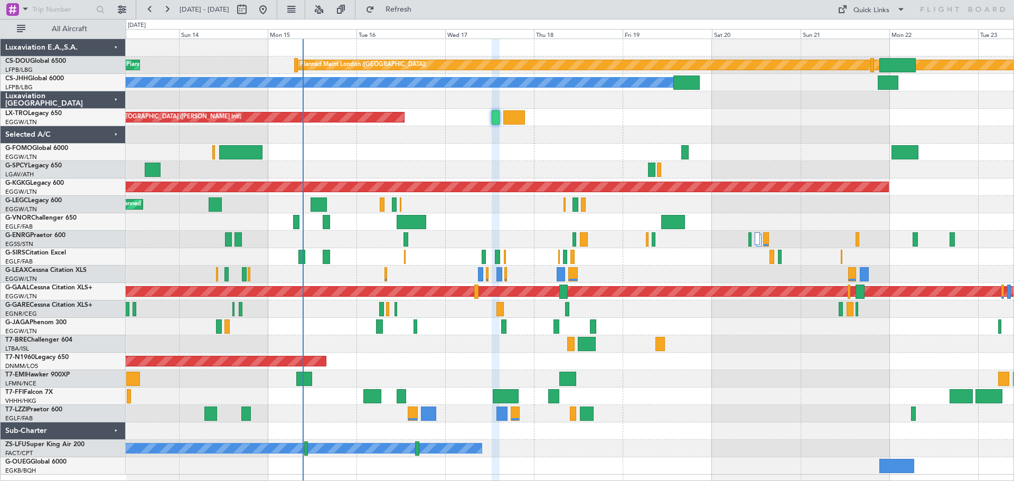
type input "0"
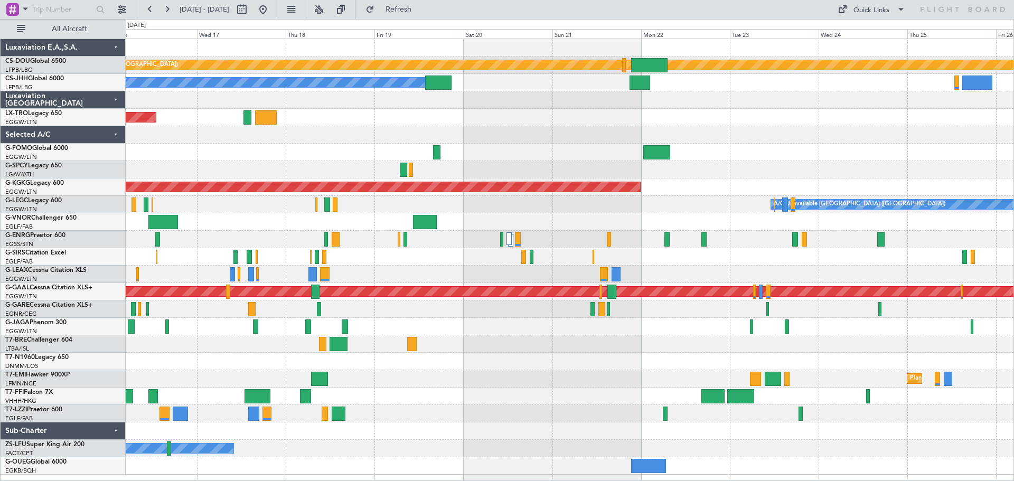
click at [515, 135] on div at bounding box center [570, 134] width 888 height 17
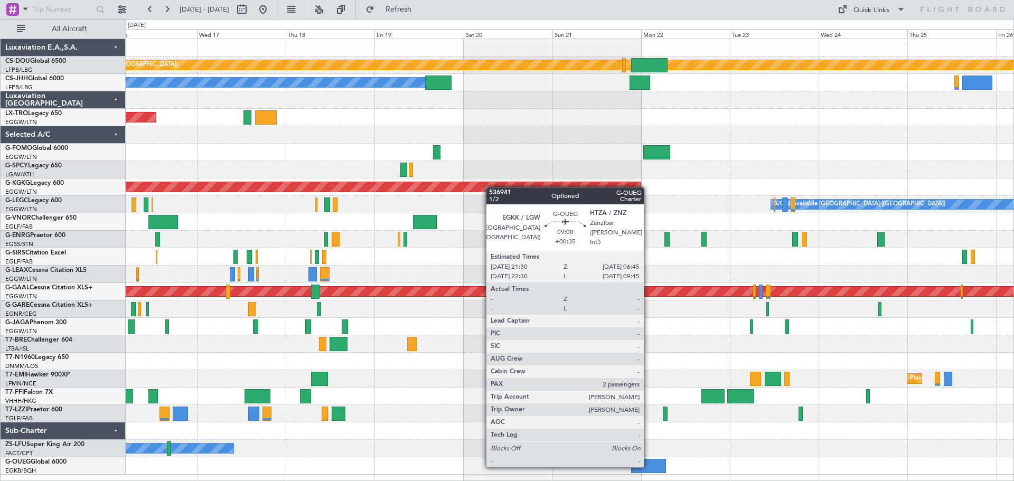
click at [649, 467] on div at bounding box center [648, 466] width 34 height 14
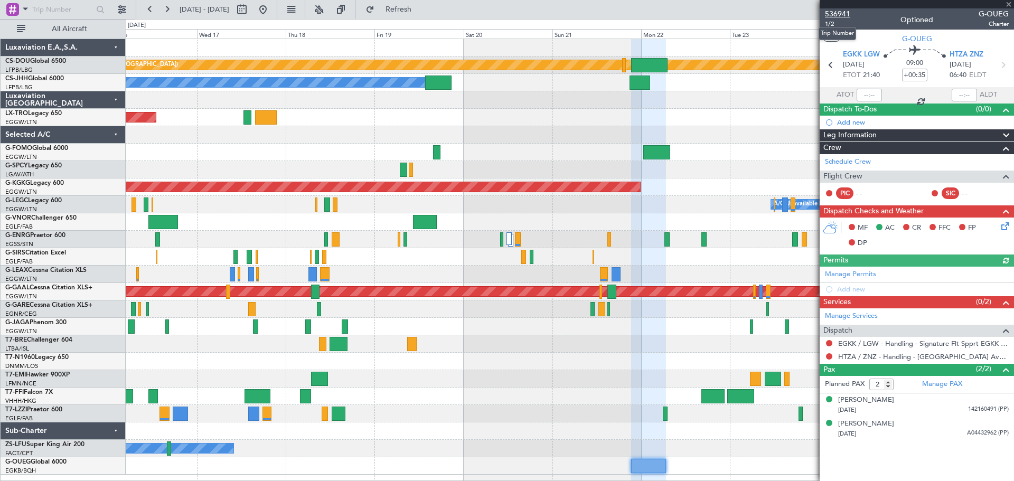
click at [834, 14] on span "536941" at bounding box center [837, 13] width 25 height 11
click at [421, 10] on span "Refresh" at bounding box center [399, 9] width 44 height 7
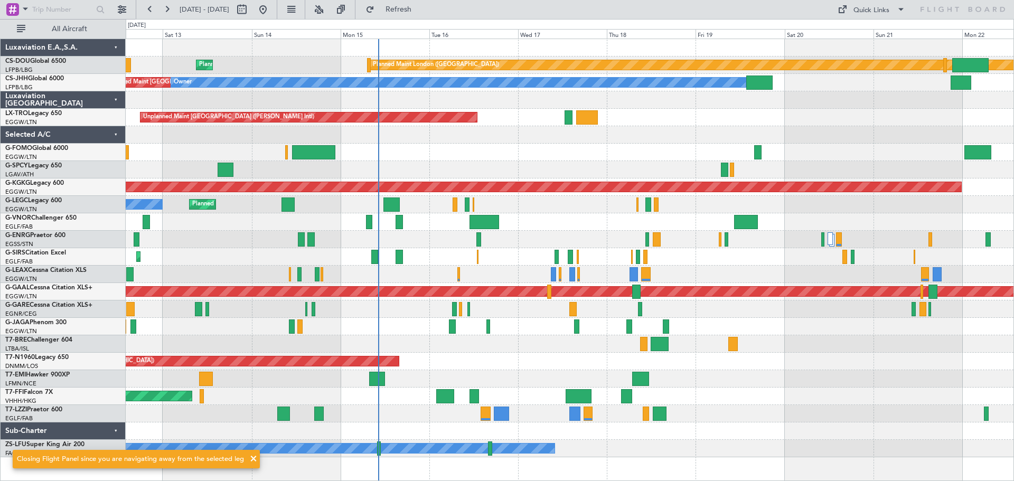
click at [656, 107] on div "Planned Maint London (Biggin Hill) Planned Maint Paris (Le Bourget) Planned Mai…" at bounding box center [570, 248] width 888 height 418
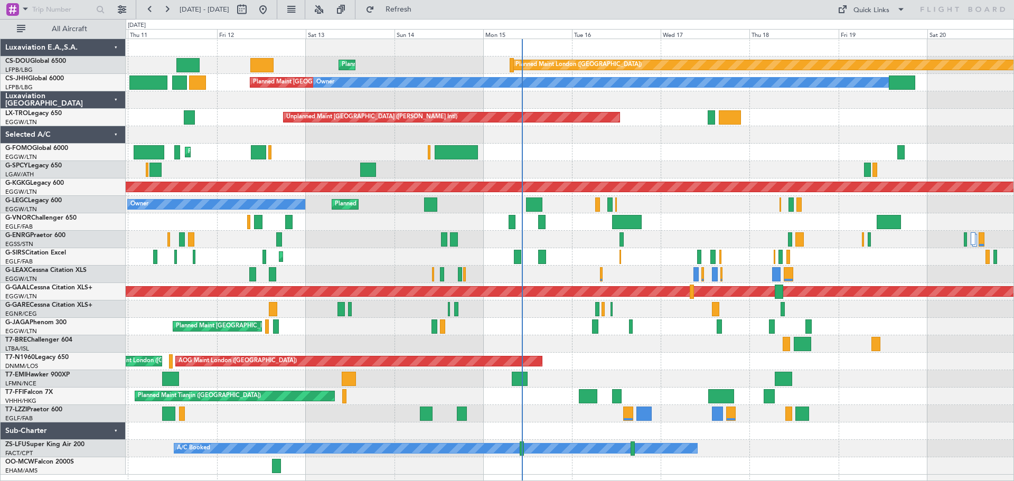
click at [622, 157] on div "Planned Maint [GEOGRAPHIC_DATA] ([GEOGRAPHIC_DATA])" at bounding box center [570, 152] width 888 height 17
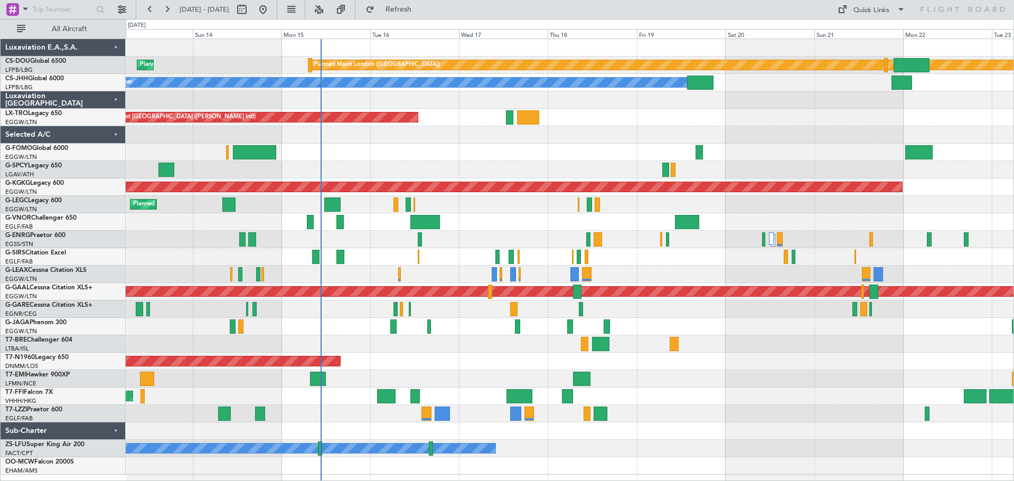
click at [657, 129] on div "Planned Maint London ([GEOGRAPHIC_DATA]) Planned Maint [GEOGRAPHIC_DATA] ([GEOG…" at bounding box center [570, 257] width 888 height 436
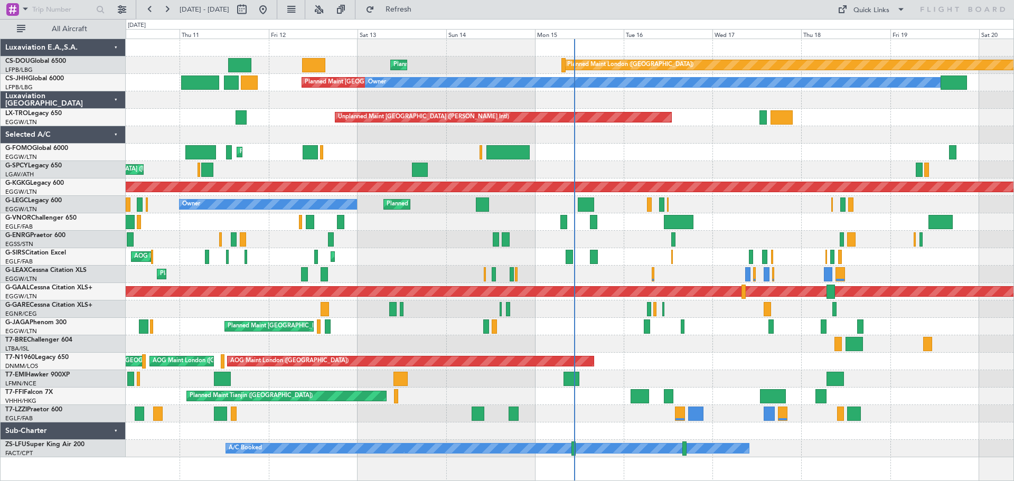
click at [450, 110] on div "Planned Maint London ([GEOGRAPHIC_DATA]) Planned Maint [GEOGRAPHIC_DATA] ([GEOG…" at bounding box center [570, 248] width 888 height 418
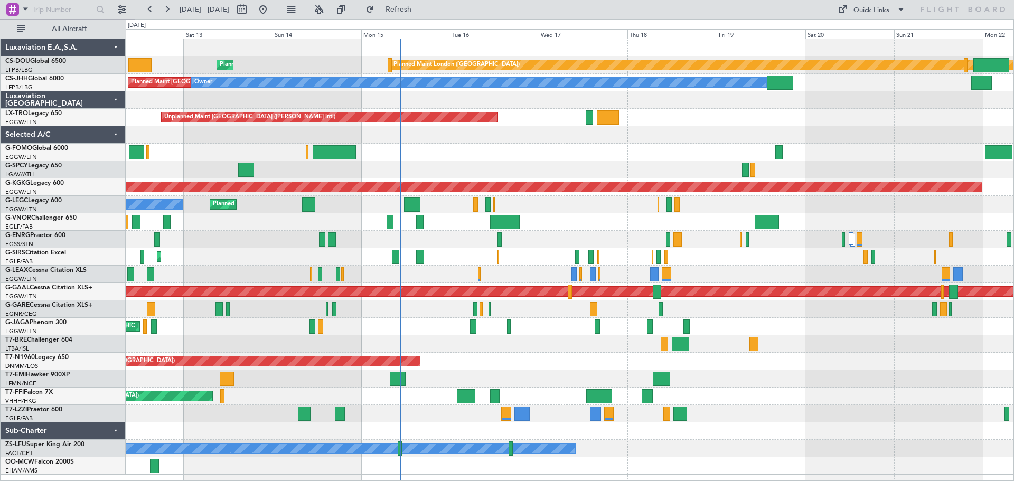
click at [654, 134] on div at bounding box center [570, 134] width 888 height 17
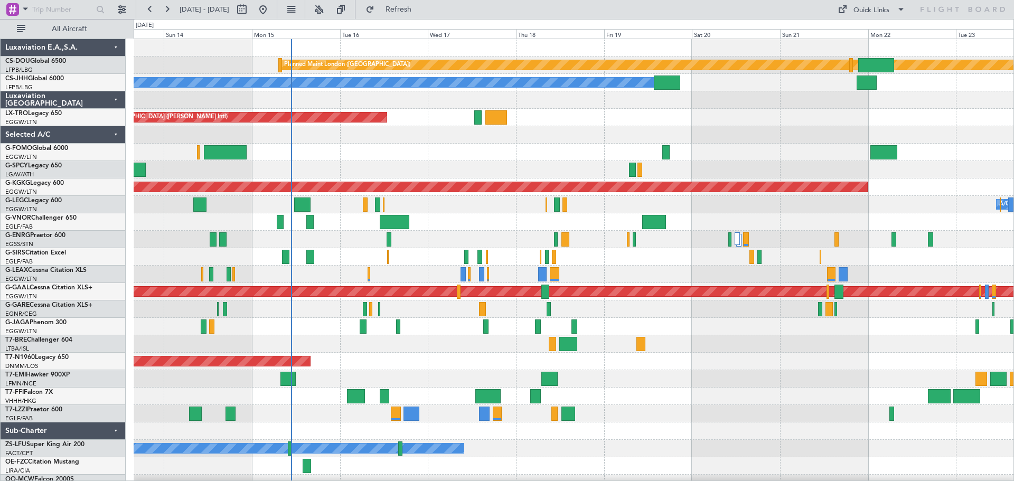
click at [658, 316] on div at bounding box center [574, 309] width 880 height 17
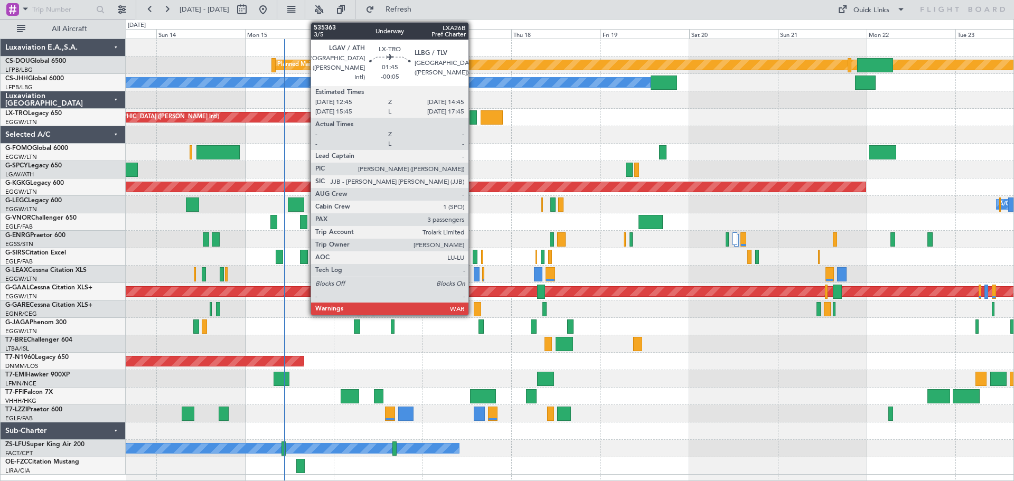
click at [473, 114] on div at bounding box center [474, 117] width 8 height 14
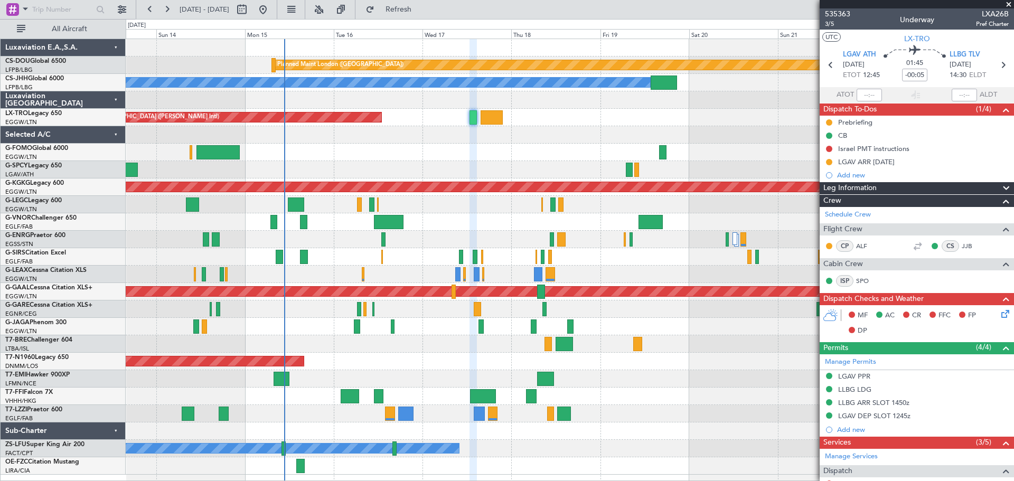
click at [1011, 5] on span at bounding box center [1009, 5] width 11 height 10
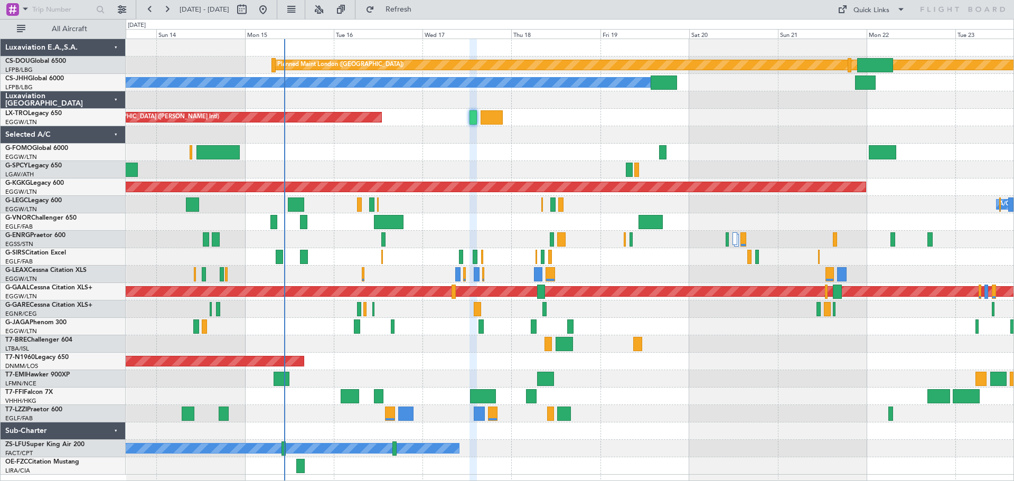
type input "0"
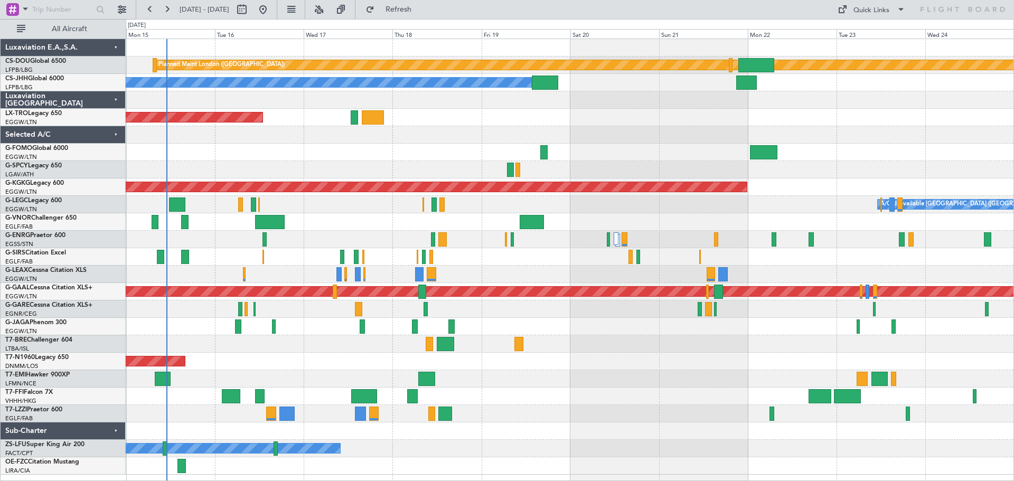
click at [786, 204] on div "Planned Maint London ([GEOGRAPHIC_DATA]) Planned Maint [GEOGRAPHIC_DATA] ([GEOG…" at bounding box center [570, 257] width 888 height 436
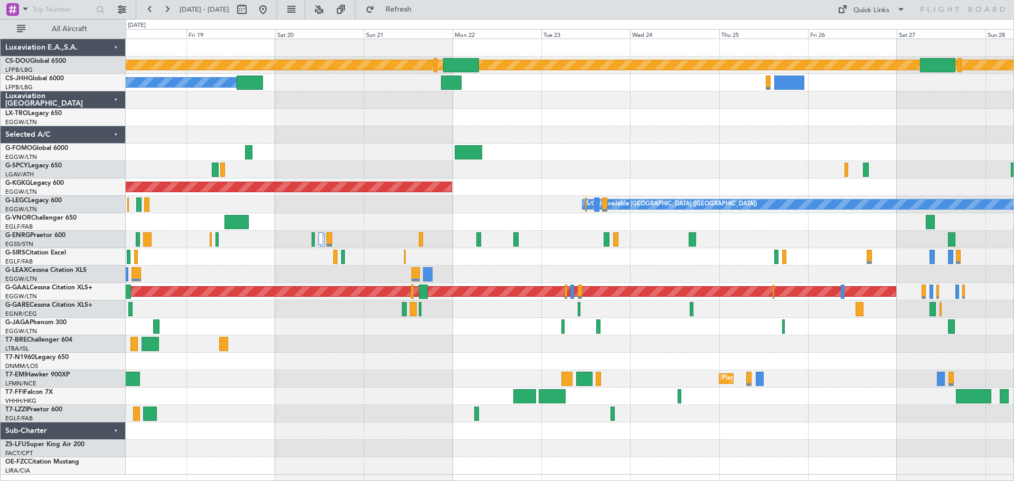
click at [572, 128] on div "Planned Maint London ([GEOGRAPHIC_DATA]) Owner Planned Maint [GEOGRAPHIC_DATA] …" at bounding box center [570, 257] width 888 height 436
